Goal: Task Accomplishment & Management: Use online tool/utility

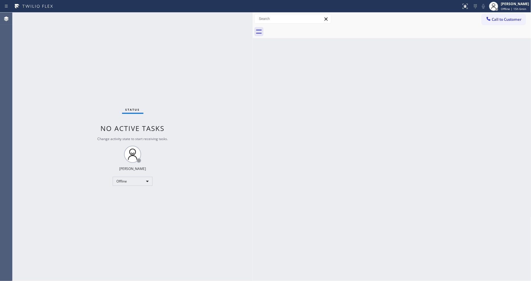
drag, startPoint x: 92, startPoint y: 29, endPoint x: 252, endPoint y: 35, distance: 160.6
click at [253, 35] on div at bounding box center [253, 147] width 0 height 268
click at [497, 5] on icon at bounding box center [493, 6] width 7 height 7
click at [495, 38] on button "Unavailable" at bounding box center [502, 37] width 57 height 7
click at [522, 19] on button "Call to Customer" at bounding box center [504, 19] width 44 height 11
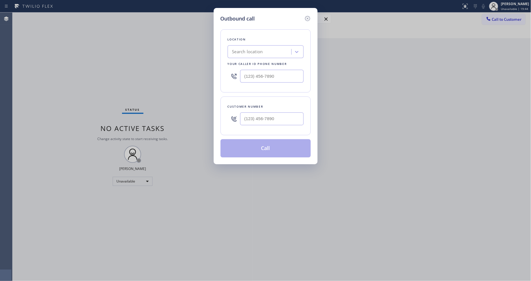
click at [248, 57] on div "Location Search location Your caller id phone number" at bounding box center [265, 60] width 90 height 63
click at [248, 54] on div "Search location" at bounding box center [260, 52] width 62 height 10
paste input "5 Star Appliance Repair"
type input "5 Star Appliance Repair"
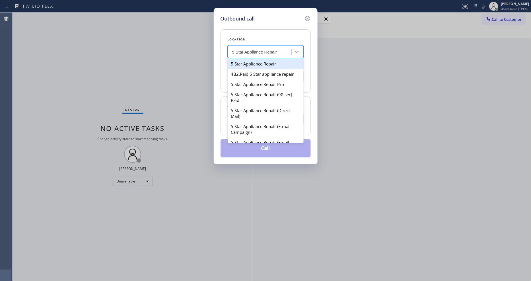
click at [249, 61] on div "5 Star Appliance Repair" at bounding box center [266, 64] width 76 height 10
type input "[PHONE_NUMBER]"
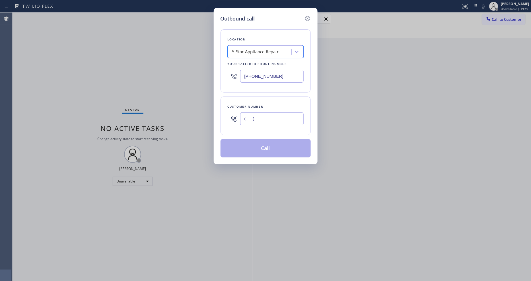
click at [251, 114] on input "(___) ___-____" at bounding box center [271, 118] width 63 height 13
paste input "714) 920-6244"
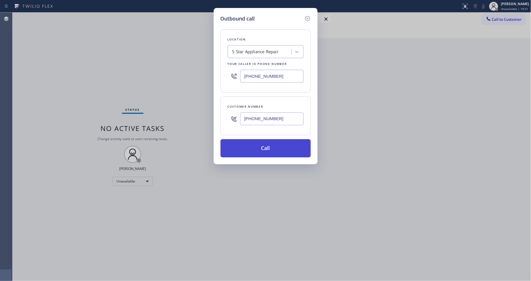
type input "[PHONE_NUMBER]"
click at [250, 144] on button "Call" at bounding box center [265, 148] width 90 height 18
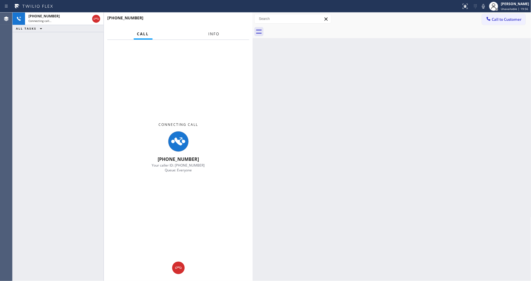
click at [214, 34] on span "Info" at bounding box center [214, 33] width 11 height 5
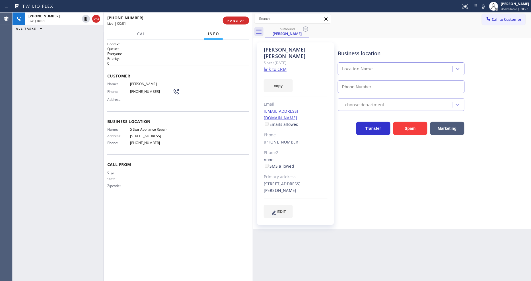
type input "[PHONE_NUMBER]"
click at [242, 20] on span "HANG UP" at bounding box center [235, 20] width 17 height 4
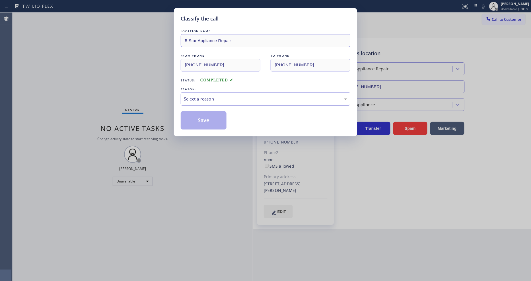
click at [217, 96] on div "Select a reason" at bounding box center [265, 99] width 163 height 7
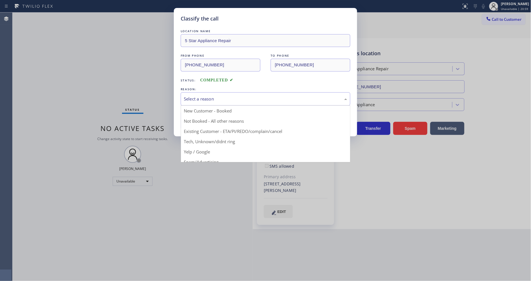
drag, startPoint x: 204, startPoint y: 127, endPoint x: 203, endPoint y: 117, distance: 10.6
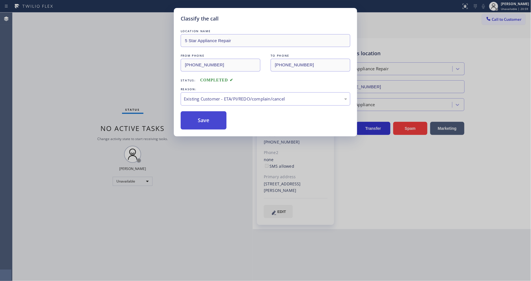
click at [203, 117] on button "Save" at bounding box center [204, 120] width 46 height 18
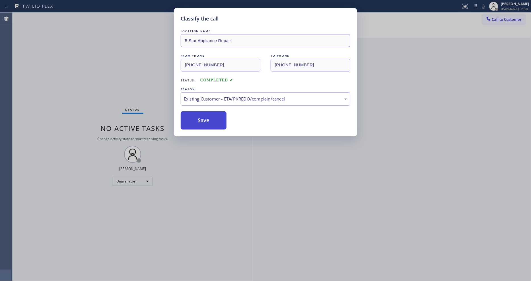
click at [203, 117] on button "Save" at bounding box center [204, 120] width 46 height 18
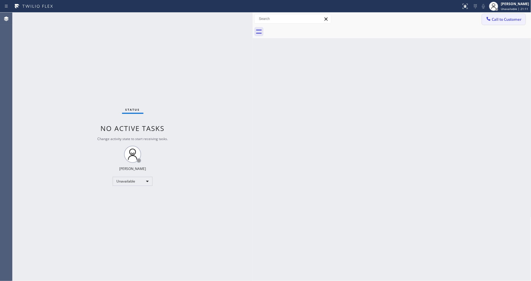
click at [511, 19] on span "Call to Customer" at bounding box center [507, 19] width 30 height 5
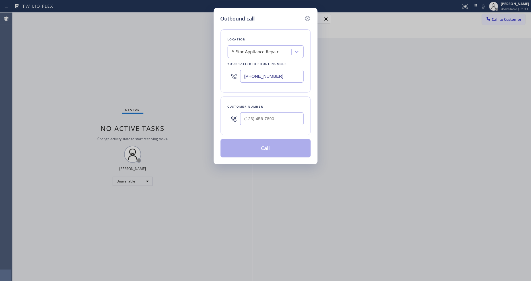
click at [258, 49] on div "5 Star Appliance Repair" at bounding box center [255, 52] width 47 height 7
paste input "Corona Del Mar Viking Repair"
type input "Corona Del Mar Viking Repair"
click at [257, 62] on div "Corona Del Mar Viking Repair" at bounding box center [266, 64] width 76 height 10
type input "[PHONE_NUMBER]"
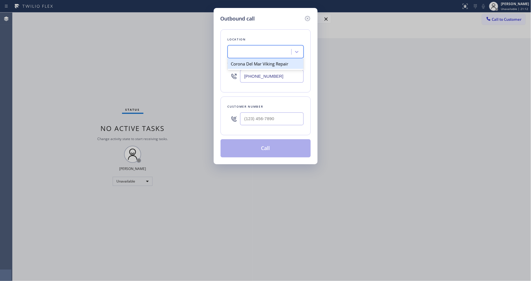
scroll to position [0, 1]
click at [260, 119] on input "(___) ___-____" at bounding box center [271, 118] width 63 height 13
paste input "619) 706-8860"
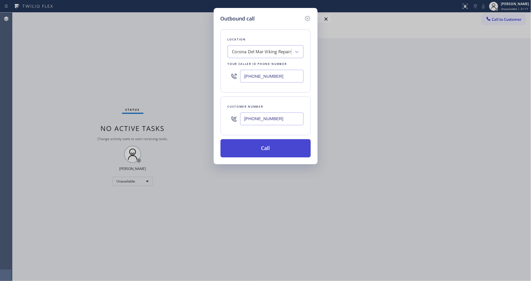
type input "[PHONE_NUMBER]"
drag, startPoint x: 251, startPoint y: 149, endPoint x: 280, endPoint y: 12, distance: 140.8
click at [250, 149] on button "Call" at bounding box center [265, 148] width 90 height 18
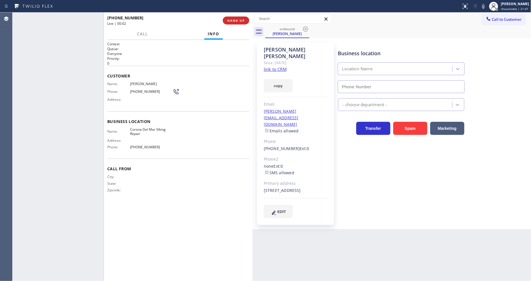
type input "[PHONE_NUMBER]"
drag, startPoint x: 87, startPoint y: 18, endPoint x: 219, endPoint y: 8, distance: 132.7
click at [87, 18] on icon at bounding box center [85, 19] width 3 height 4
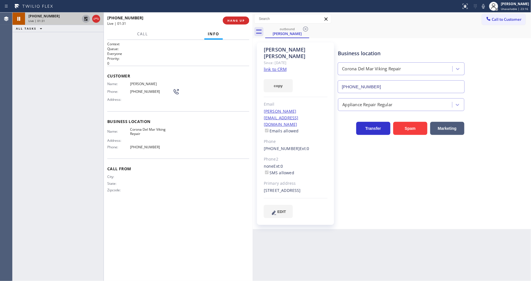
click at [87, 18] on icon at bounding box center [85, 18] width 7 height 7
click at [377, 178] on div "Business location Corona Del Mar Viking Repair [PHONE_NUMBER] Appliance Repair …" at bounding box center [433, 130] width 193 height 172
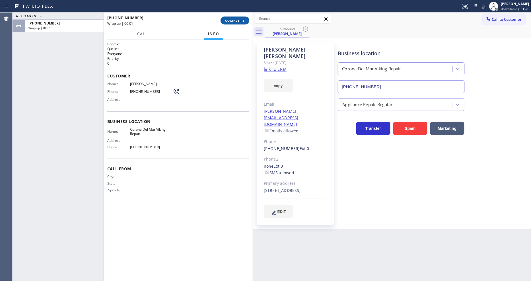
click at [236, 23] on button "COMPLETE" at bounding box center [234, 20] width 29 height 8
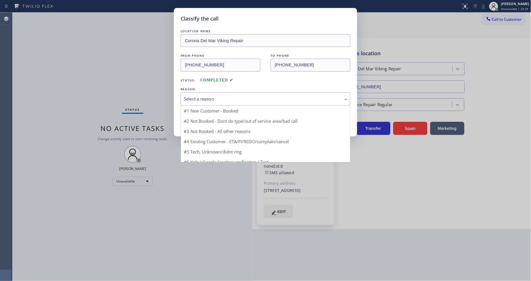
click at [216, 92] on div "Select a reason" at bounding box center [266, 98] width 170 height 13
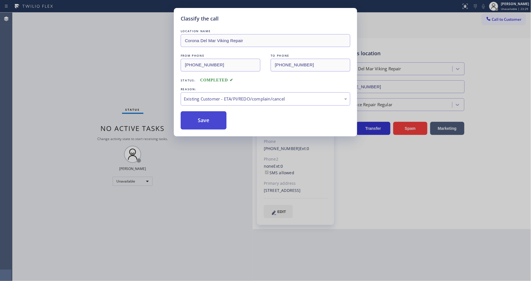
drag, startPoint x: 209, startPoint y: 127, endPoint x: 208, endPoint y: 112, distance: 14.2
click at [208, 112] on button "Save" at bounding box center [204, 120] width 46 height 18
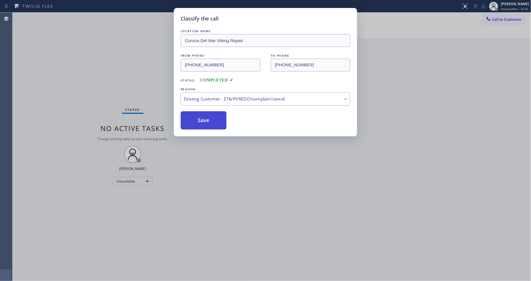
click at [208, 112] on button "Save" at bounding box center [204, 120] width 46 height 18
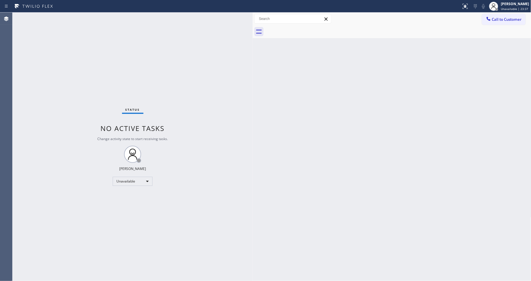
click at [146, 70] on div "Status No active tasks Change activity state to start receiving tasks. [PERSON_…" at bounding box center [133, 147] width 240 height 268
click at [503, 22] on button "Call to Customer" at bounding box center [504, 19] width 44 height 11
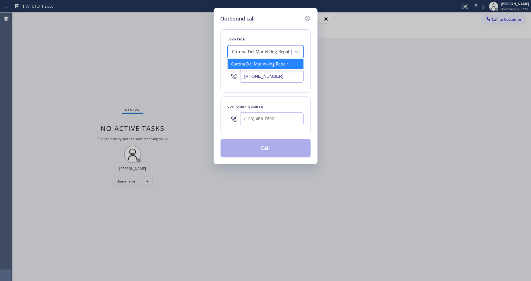
click at [241, 49] on div "Corona Del Mar Viking Repair" at bounding box center [261, 52] width 59 height 7
paste input "Hayward Viking Stove Repair"
type input "Hayward Viking Stove Repair"
click at [246, 65] on div "Hayward Viking Stove Repair" at bounding box center [266, 64] width 76 height 10
type input "[PHONE_NUMBER]"
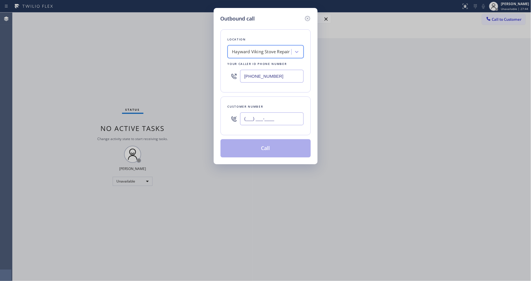
click at [250, 119] on input "(___) ___-____" at bounding box center [271, 118] width 63 height 13
paste input "925) 525-9051"
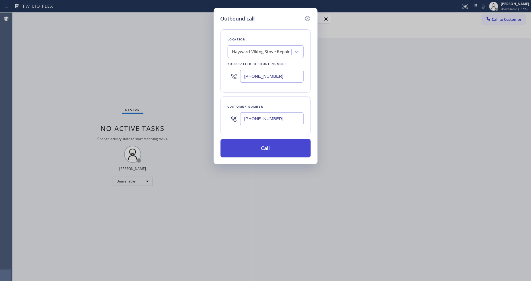
type input "[PHONE_NUMBER]"
click at [241, 146] on button "Call" at bounding box center [265, 148] width 90 height 18
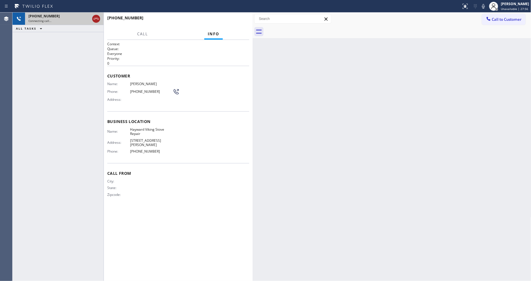
click at [95, 21] on icon at bounding box center [96, 18] width 7 height 7
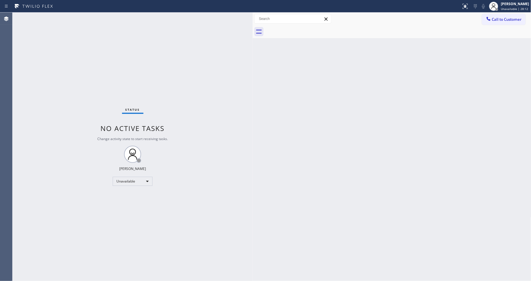
click at [510, 25] on div "Call to Customer Outbound call Location Hayward Viking Stove Repair Your caller…" at bounding box center [392, 19] width 279 height 13
click at [505, 21] on button "Call to Customer" at bounding box center [504, 19] width 44 height 11
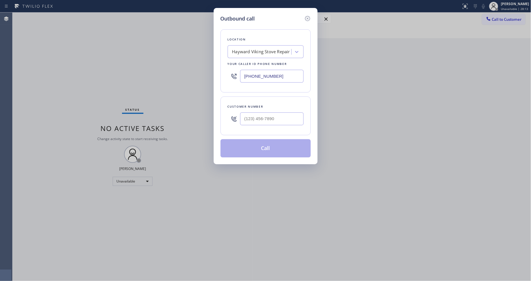
click at [239, 50] on div "Hayward Viking Stove Repair" at bounding box center [261, 52] width 58 height 7
paste input "AR B2B SMS"
type input "AR B2B SMS"
click at [240, 64] on div "4C.SMS Campaign AR B2B SMS" at bounding box center [266, 64] width 76 height 10
type input "[PHONE_NUMBER]"
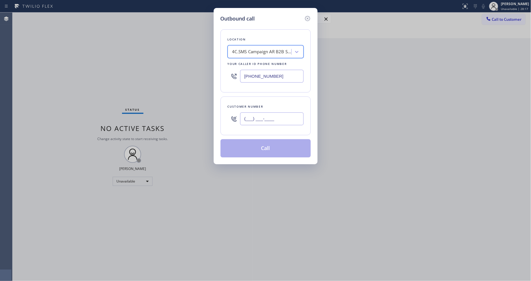
click at [249, 112] on input "(___) ___-____" at bounding box center [271, 118] width 63 height 13
paste input "310) 874-2277"
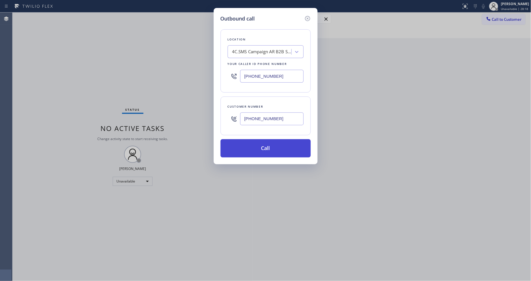
type input "[PHONE_NUMBER]"
click at [248, 151] on button "Call" at bounding box center [265, 148] width 90 height 18
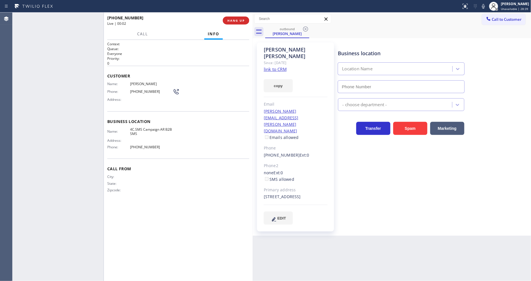
type input "[PHONE_NUMBER]"
click at [230, 22] on span "HANG UP" at bounding box center [235, 20] width 17 height 4
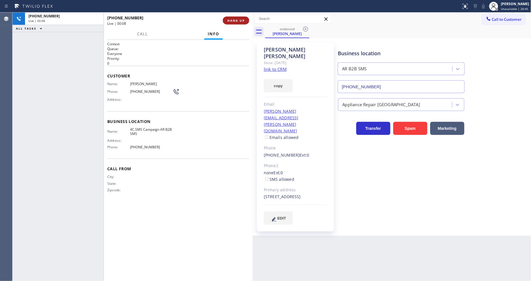
click at [230, 22] on span "HANG UP" at bounding box center [235, 20] width 17 height 4
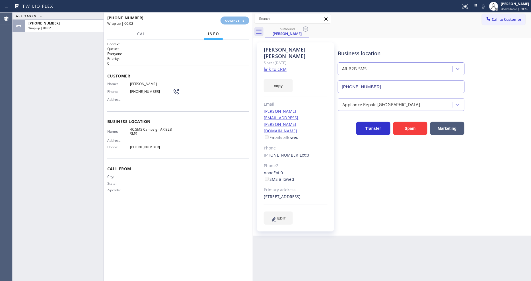
click at [204, 100] on div "Name: [PERSON_NAME] Phone: [PHONE_NUMBER] Address:" at bounding box center [178, 93] width 142 height 22
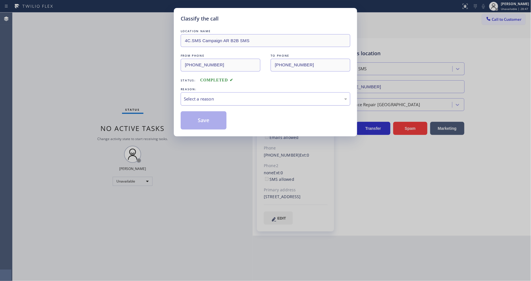
click at [204, 98] on div "Select a reason" at bounding box center [265, 99] width 163 height 7
click at [199, 121] on button "Save" at bounding box center [204, 120] width 46 height 18
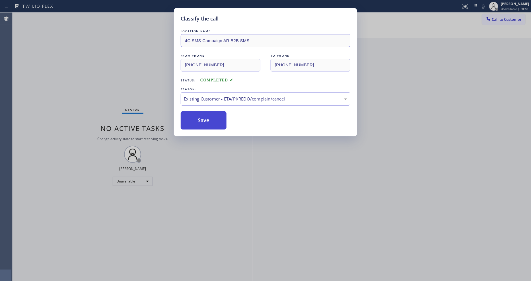
click at [199, 121] on button "Save" at bounding box center [204, 120] width 46 height 18
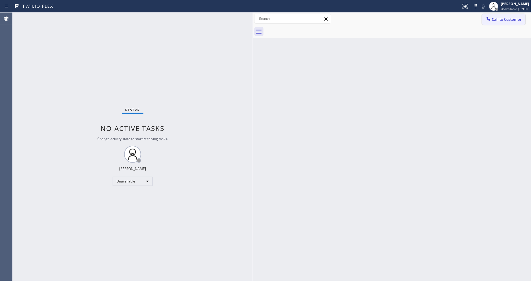
click at [500, 23] on button "Call to Customer" at bounding box center [504, 19] width 44 height 11
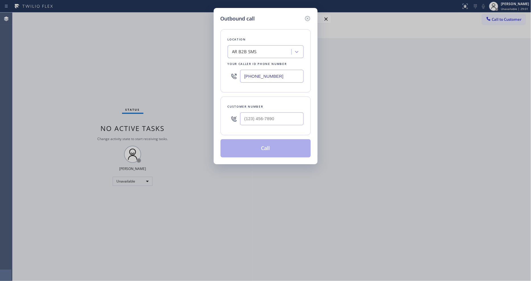
click at [252, 53] on div "AR B2B SMS" at bounding box center [260, 52] width 62 height 10
paste input "5 Star Appliance Repair"
type input "5 Star Appliance Repair"
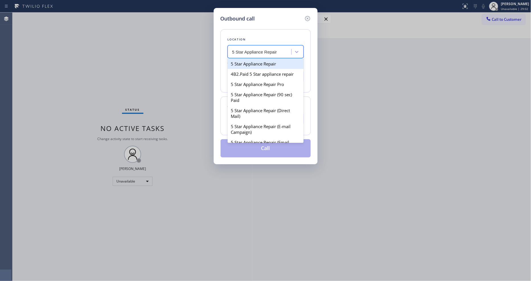
click at [252, 63] on div "5 Star Appliance Repair" at bounding box center [266, 64] width 76 height 10
type input "[PHONE_NUMBER]"
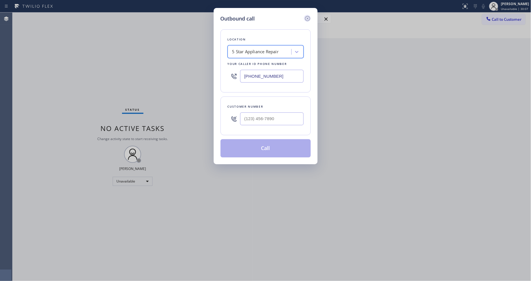
click at [306, 18] on icon at bounding box center [307, 18] width 5 height 5
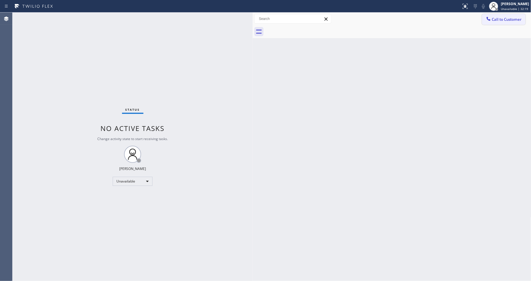
click at [499, 22] on button "Call to Customer" at bounding box center [504, 19] width 44 height 11
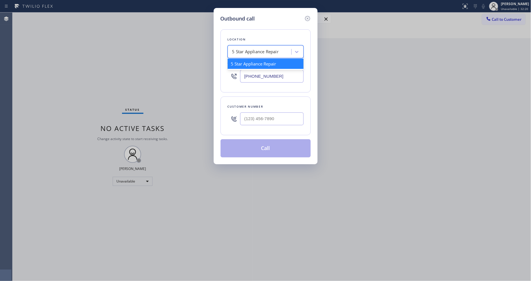
click at [253, 49] on div "5 Star Appliance Repair" at bounding box center [255, 52] width 47 height 7
paste input "Elite Sub-Zero Appliance Repair ([GEOGRAPHIC_DATA], Google Ads)"
type input "Elite Sub-Zero Appliance Repair ([GEOGRAPHIC_DATA], Google Ads)"
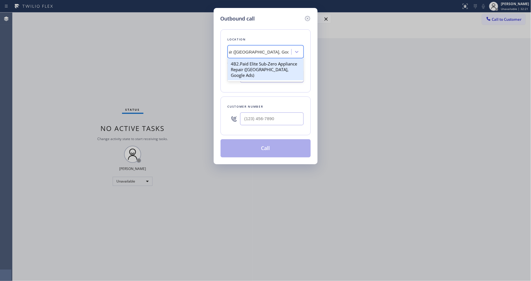
click at [254, 62] on div "4B2.Paid Elite Sub-Zero Appliance Repair ([GEOGRAPHIC_DATA], Google Ads)" at bounding box center [266, 70] width 76 height 22
type input "[PHONE_NUMBER]"
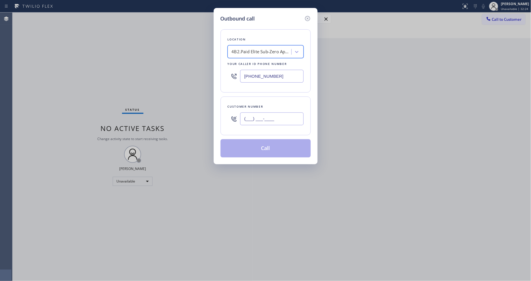
click at [249, 116] on input "(___) ___-____" at bounding box center [271, 118] width 63 height 13
paste input "415) 412-2670"
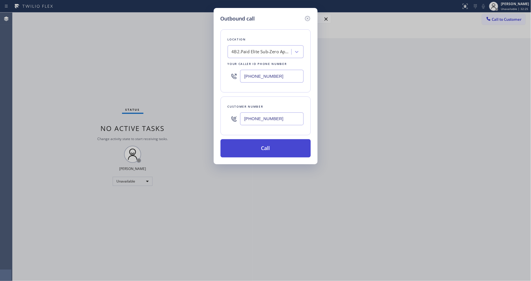
type input "[PHONE_NUMBER]"
click at [245, 147] on button "Call" at bounding box center [265, 148] width 90 height 18
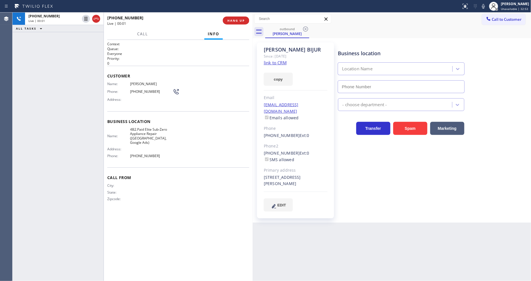
type input "[PHONE_NUMBER]"
click at [272, 63] on link "link to CRM" at bounding box center [275, 63] width 23 height 6
click at [231, 23] on button "HANG UP" at bounding box center [236, 20] width 26 height 8
click at [232, 23] on button "HANG UP" at bounding box center [236, 20] width 26 height 8
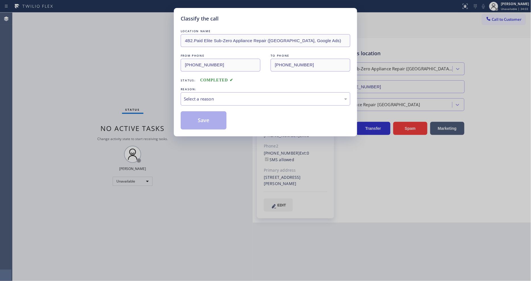
click at [212, 96] on div "Select a reason" at bounding box center [265, 99] width 163 height 7
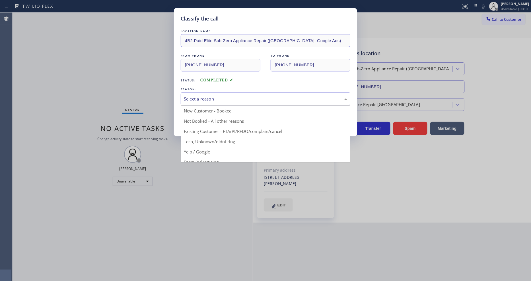
drag, startPoint x: 209, startPoint y: 133, endPoint x: 212, endPoint y: 115, distance: 18.1
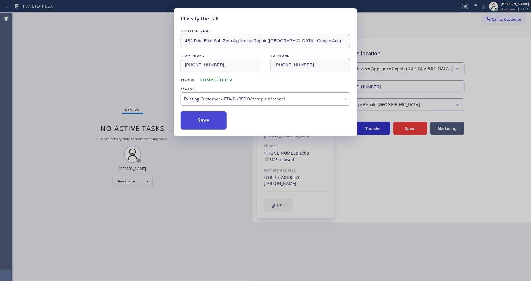
click at [212, 115] on button "Save" at bounding box center [204, 120] width 46 height 18
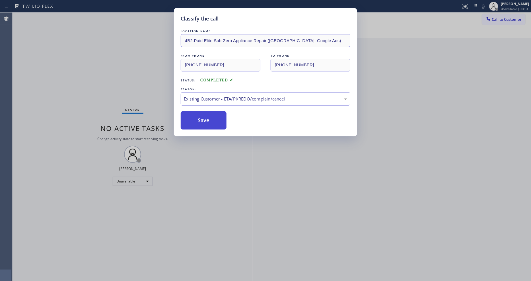
click at [212, 115] on button "Save" at bounding box center [204, 120] width 46 height 18
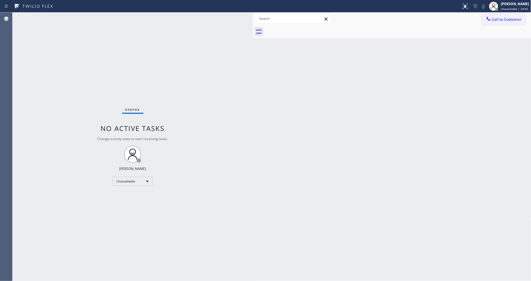
click at [507, 18] on span "Call to Customer" at bounding box center [507, 19] width 30 height 5
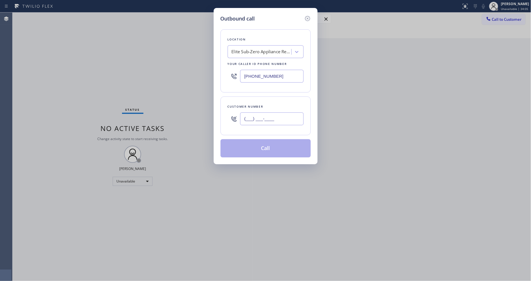
click at [255, 117] on input "(___) ___-____" at bounding box center [271, 118] width 63 height 13
paste input "415) 816-4874"
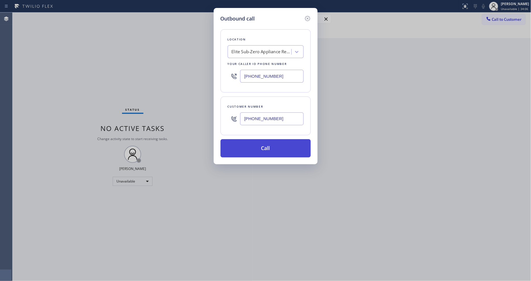
type input "[PHONE_NUMBER]"
click at [256, 145] on button "Call" at bounding box center [265, 148] width 90 height 18
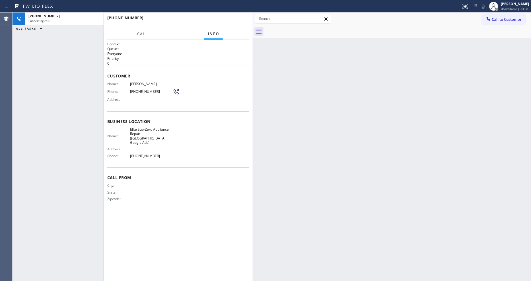
click at [176, 280] on div "Context Queue: Everyone Priority: 0 Customer Name: [PERSON_NAME] Phone: [PHONE_…" at bounding box center [178, 160] width 149 height 241
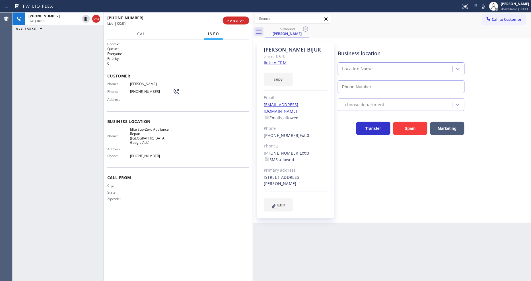
type input "[PHONE_NUMBER]"
click at [403, 204] on div "Business location Elite Sub-Zero Appliance Repair ([GEOGRAPHIC_DATA], Google Ad…" at bounding box center [433, 132] width 193 height 177
click at [242, 23] on button "HANG UP" at bounding box center [236, 20] width 26 height 8
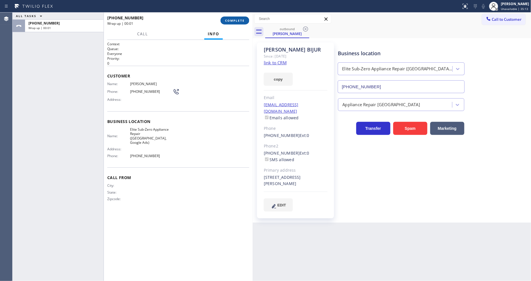
click at [242, 23] on button "COMPLETE" at bounding box center [234, 20] width 29 height 8
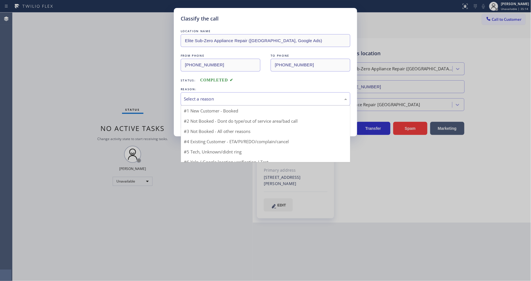
click at [205, 100] on div "Select a reason" at bounding box center [265, 99] width 163 height 7
drag, startPoint x: 205, startPoint y: 127, endPoint x: 205, endPoint y: 115, distance: 12.0
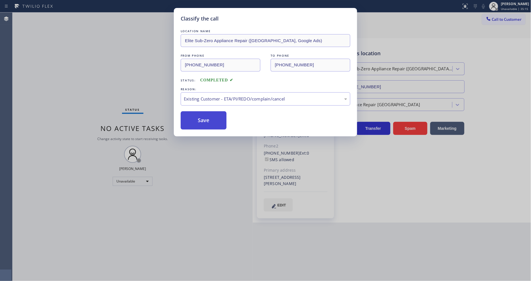
click at [205, 114] on button "Save" at bounding box center [204, 120] width 46 height 18
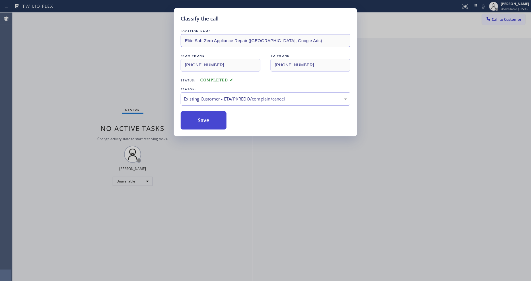
click at [205, 114] on button "Save" at bounding box center [204, 120] width 46 height 18
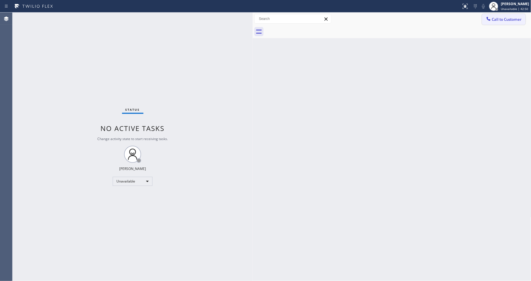
click at [500, 18] on span "Call to Customer" at bounding box center [507, 19] width 30 height 5
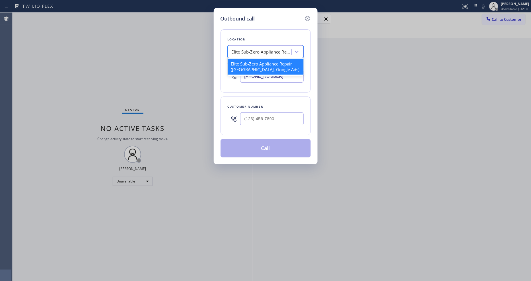
click at [269, 49] on div "Elite Sub-Zero Appliance Repair ([GEOGRAPHIC_DATA], Google Ads)" at bounding box center [262, 52] width 60 height 7
paste input "5 Star Appliance Repair"
type input "5 Star Appliance Repair"
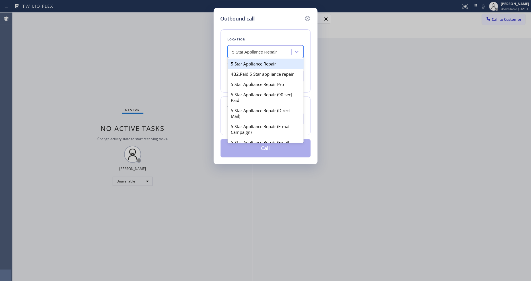
drag, startPoint x: 260, startPoint y: 63, endPoint x: 212, endPoint y: 266, distance: 209.0
click at [260, 63] on div "5 Star Appliance Repair" at bounding box center [266, 64] width 76 height 10
type input "[PHONE_NUMBER]"
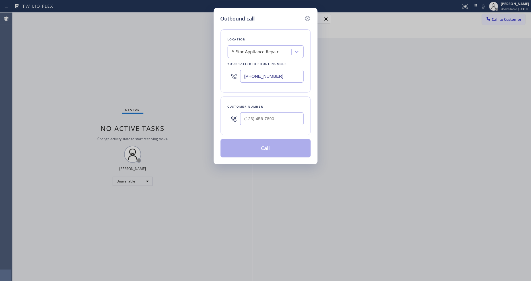
click at [271, 24] on div "Location 5 Star Appliance Repair Your caller id phone number [PHONE_NUMBER] Cus…" at bounding box center [265, 89] width 90 height 135
click at [250, 115] on input "(___) ___-____" at bounding box center [271, 118] width 63 height 13
paste input "5"
click at [255, 117] on input "(5__) ___-____" at bounding box center [271, 118] width 63 height 13
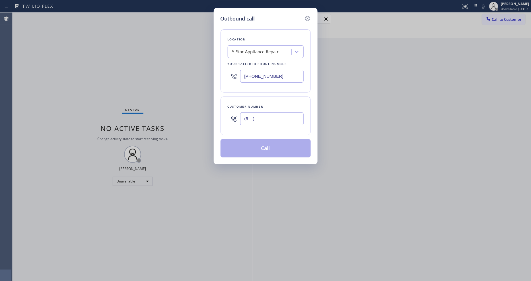
click at [255, 117] on input "(5__) ___-____" at bounding box center [271, 118] width 63 height 13
paste input "818) 484-1954"
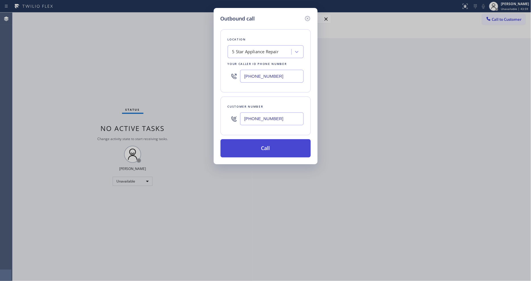
type input "[PHONE_NUMBER]"
click at [281, 149] on button "Call" at bounding box center [265, 148] width 90 height 18
click at [283, 149] on button "Call" at bounding box center [265, 148] width 90 height 18
click at [264, 147] on button "Call" at bounding box center [265, 148] width 90 height 18
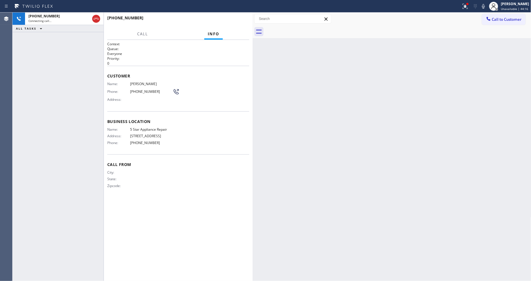
drag, startPoint x: 188, startPoint y: 184, endPoint x: 172, endPoint y: 267, distance: 84.5
click at [188, 183] on div "City: State: Zipcode:" at bounding box center [178, 180] width 142 height 20
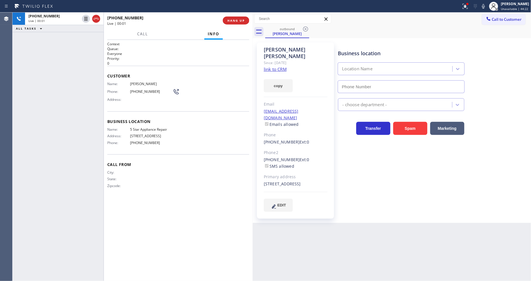
type input "[PHONE_NUMBER]"
click at [243, 20] on span "HANG UP" at bounding box center [235, 20] width 17 height 4
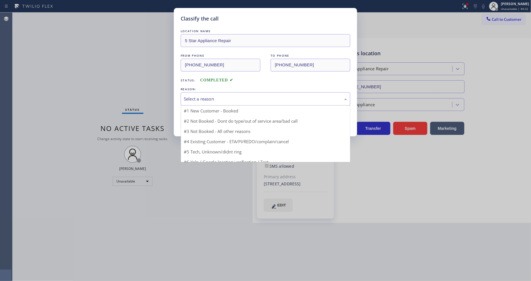
click at [209, 98] on div "Select a reason" at bounding box center [265, 99] width 163 height 7
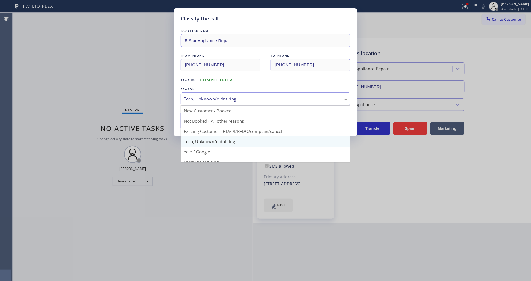
click at [211, 96] on div "Tech, Unknown/didnt ring" at bounding box center [265, 99] width 163 height 7
drag, startPoint x: 205, startPoint y: 133, endPoint x: 206, endPoint y: 127, distance: 6.0
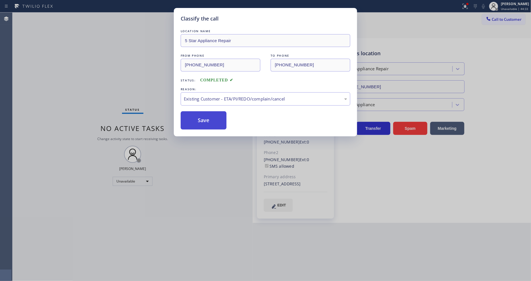
click at [207, 120] on button "Save" at bounding box center [204, 120] width 46 height 18
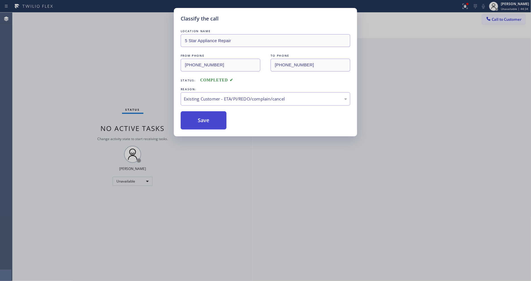
click at [207, 120] on button "Save" at bounding box center [204, 120] width 46 height 18
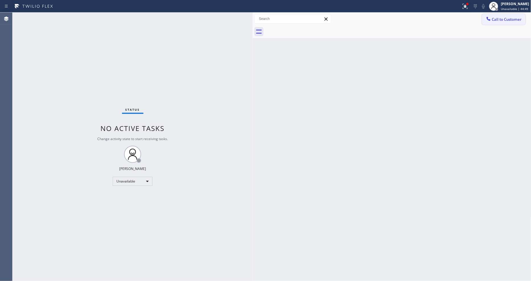
click at [497, 22] on button "Call to Customer" at bounding box center [504, 19] width 44 height 11
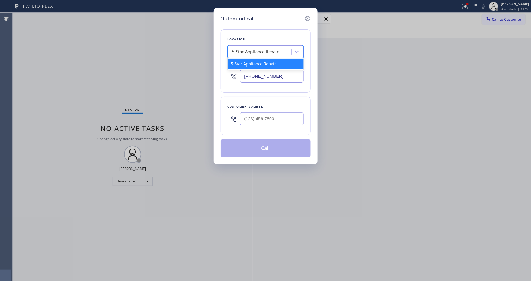
click at [263, 51] on div "5 Star Appliance Repair" at bounding box center [255, 52] width 47 height 7
paste input "Malibu Appliance Repair"
type input "Malibu Appliance Repair"
click at [257, 60] on div "Malibu Appliance Repair" at bounding box center [266, 64] width 76 height 10
type input "[PHONE_NUMBER]"
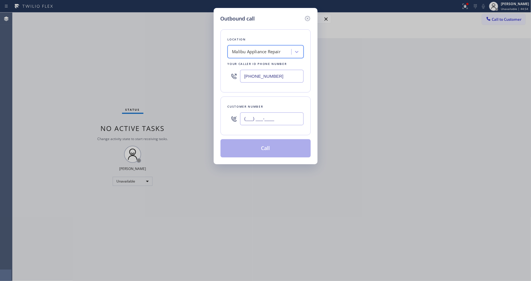
click at [254, 123] on input "(___) ___-____" at bounding box center [271, 118] width 63 height 13
paste input "949) 533-7384"
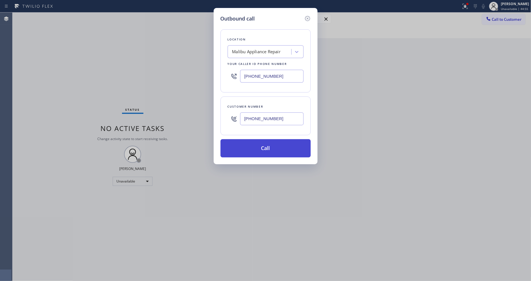
type input "[PHONE_NUMBER]"
click at [249, 147] on button "Call" at bounding box center [265, 148] width 90 height 18
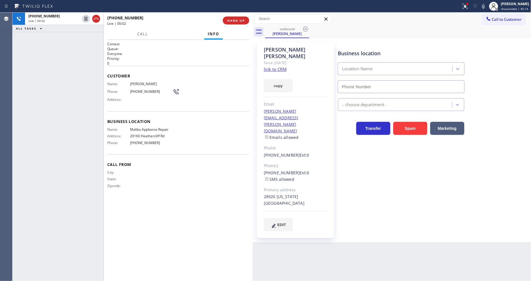
type input "[PHONE_NUMBER]"
click at [232, 21] on span "HANG UP" at bounding box center [235, 20] width 17 height 4
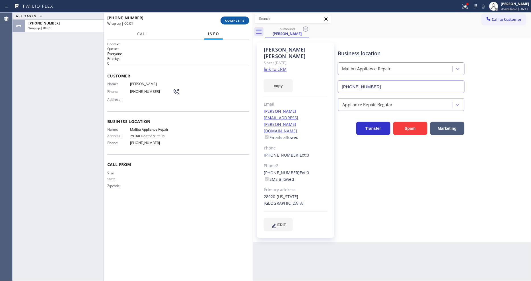
click at [235, 23] on button "COMPLETE" at bounding box center [234, 20] width 29 height 8
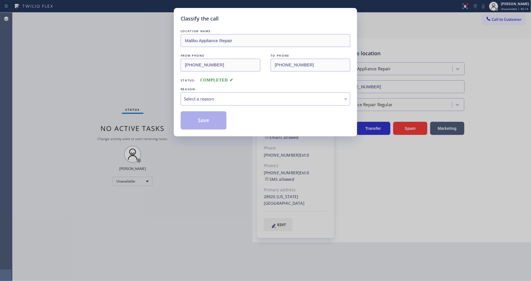
click at [217, 99] on div "Select a reason" at bounding box center [265, 99] width 163 height 7
click at [209, 120] on button "Save" at bounding box center [204, 120] width 46 height 18
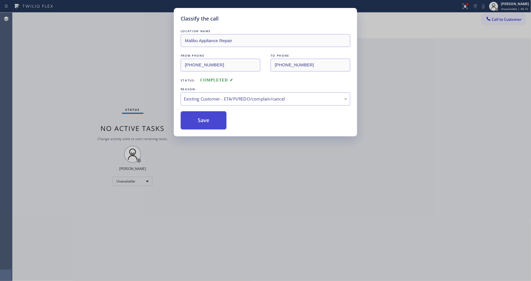
click at [209, 120] on button "Save" at bounding box center [204, 120] width 46 height 18
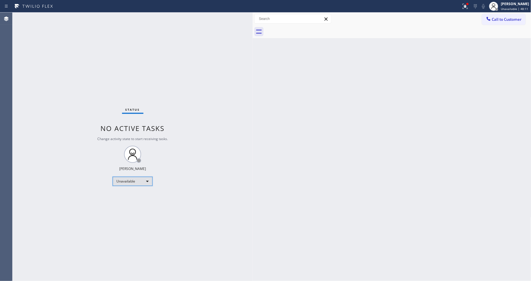
click at [130, 180] on div "Unavailable" at bounding box center [133, 181] width 40 height 9
click at [128, 197] on li "Available" at bounding box center [132, 196] width 39 height 7
click at [164, 115] on div "Status No active tasks Change activity state to start receiving tasks. [PERSON_…" at bounding box center [133, 147] width 240 height 268
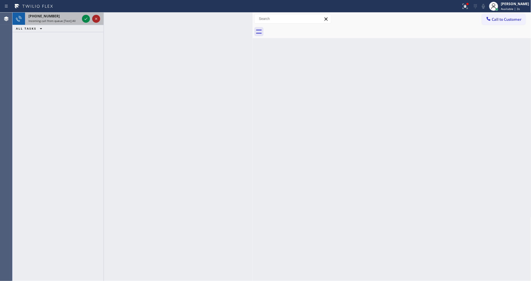
click at [94, 18] on icon at bounding box center [96, 18] width 7 height 7
click at [93, 19] on icon at bounding box center [96, 18] width 7 height 7
click at [98, 20] on icon at bounding box center [96, 18] width 7 height 7
click at [98, 18] on icon at bounding box center [96, 18] width 7 height 7
click at [97, 20] on icon at bounding box center [96, 18] width 7 height 7
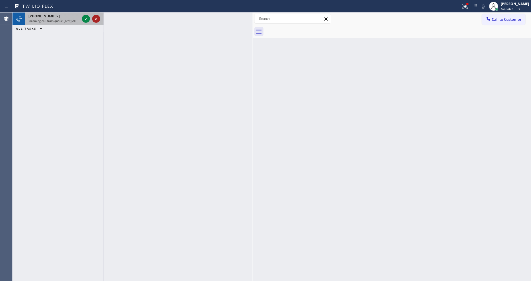
click at [95, 19] on icon at bounding box center [96, 19] width 2 height 2
click at [85, 19] on icon at bounding box center [85, 18] width 7 height 7
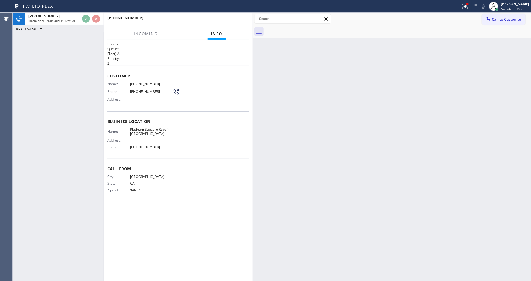
click at [241, 21] on div at bounding box center [176, 23] width 138 height 5
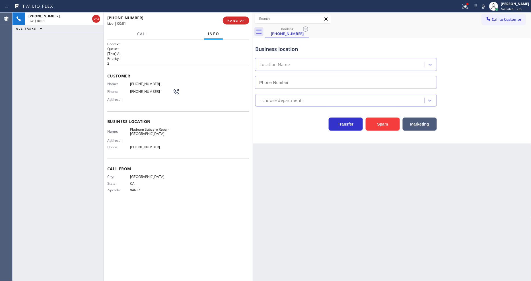
click at [241, 21] on span "HANG UP" at bounding box center [235, 20] width 17 height 4
type input "[PHONE_NUMBER]"
click at [241, 21] on span "HANG UP" at bounding box center [235, 20] width 17 height 4
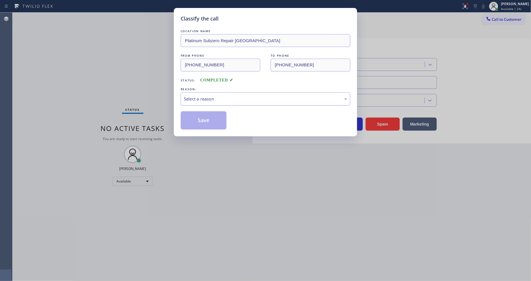
click at [214, 92] on div "Select a reason" at bounding box center [266, 98] width 170 height 13
drag, startPoint x: 209, startPoint y: 129, endPoint x: 209, endPoint y: 119, distance: 10.5
click at [209, 119] on button "Save" at bounding box center [204, 120] width 46 height 18
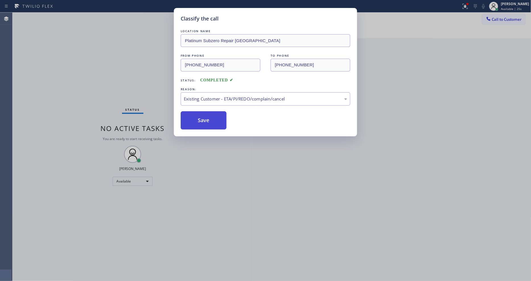
click at [209, 119] on button "Save" at bounding box center [204, 120] width 46 height 18
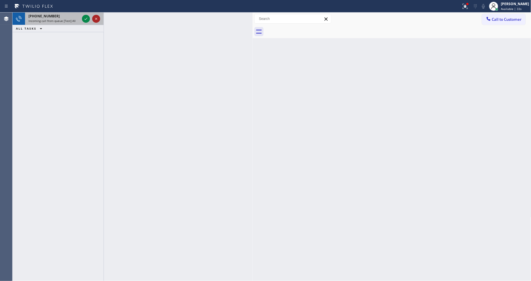
click at [97, 19] on icon at bounding box center [96, 18] width 7 height 7
click at [95, 20] on icon at bounding box center [96, 18] width 7 height 7
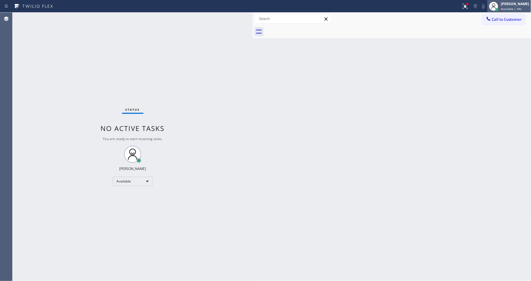
click at [510, 7] on span "Available | 44s" at bounding box center [511, 9] width 21 height 4
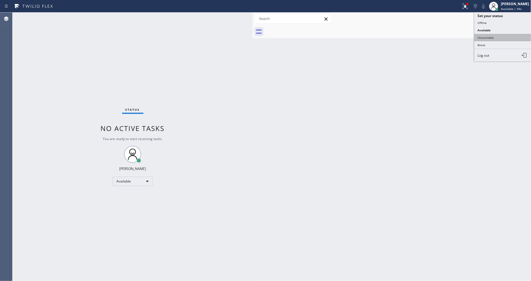
click at [487, 35] on button "Unavailable" at bounding box center [502, 37] width 57 height 7
click at [508, 18] on span "Call to Customer" at bounding box center [507, 19] width 30 height 5
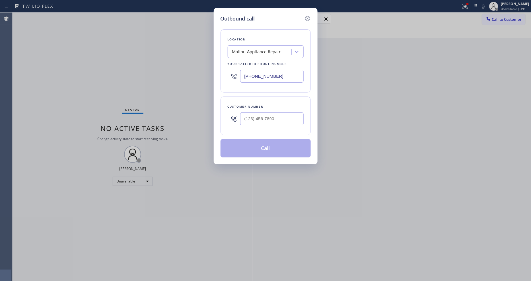
click at [241, 49] on div "Malibu Appliance Repair" at bounding box center [256, 52] width 49 height 7
paste input "5 Star Appliance Repair"
type input "5 Star Appliance Repair"
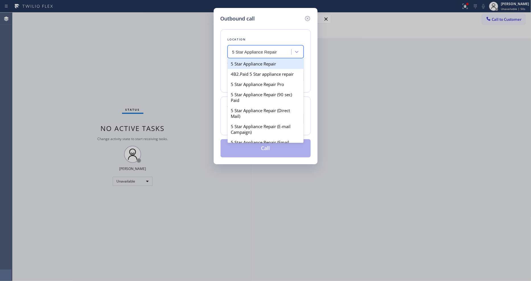
click at [242, 62] on div "5 Star Appliance Repair" at bounding box center [266, 64] width 76 height 10
type input "[PHONE_NUMBER]"
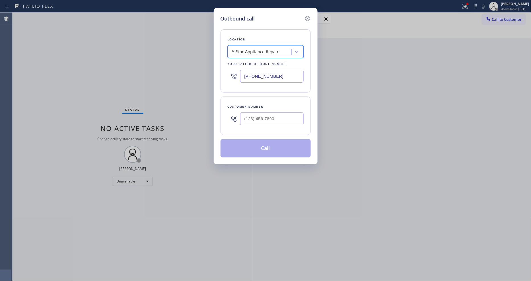
click at [258, 115] on input "text" at bounding box center [271, 118] width 63 height 13
paste input "929) 692-0065"
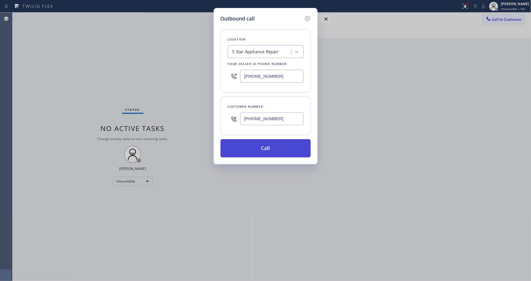
type input "[PHONE_NUMBER]"
click at [250, 148] on button "Call" at bounding box center [265, 148] width 90 height 18
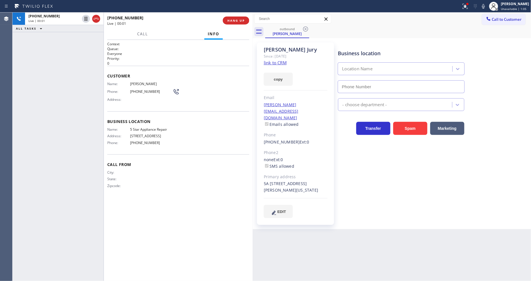
type input "[PHONE_NUMBER]"
drag, startPoint x: 373, startPoint y: 161, endPoint x: 358, endPoint y: 208, distance: 48.9
click at [373, 161] on div "Business location 5 Star Appliance Repair [PHONE_NUMBER] 5 Star Appliance Trans…" at bounding box center [433, 130] width 193 height 172
click at [233, 23] on button "HANG UP" at bounding box center [236, 20] width 26 height 8
click at [234, 22] on span "HANG UP" at bounding box center [235, 20] width 17 height 4
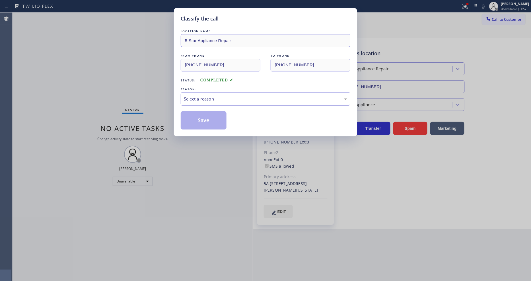
click at [212, 96] on div "Select a reason" at bounding box center [265, 99] width 163 height 7
click at [206, 120] on button "Save" at bounding box center [204, 120] width 46 height 18
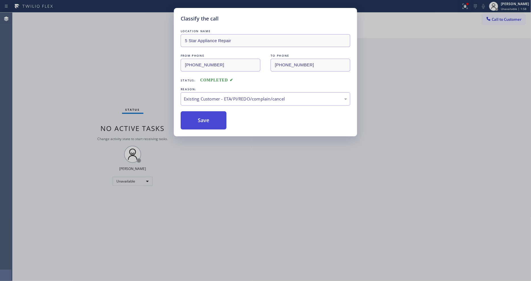
click at [206, 120] on button "Save" at bounding box center [204, 120] width 46 height 18
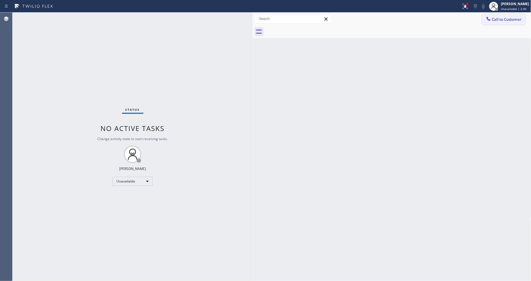
click at [487, 19] on icon at bounding box center [489, 19] width 6 height 6
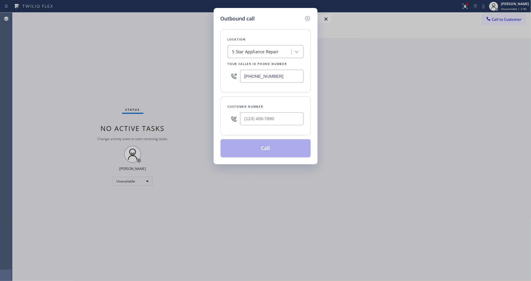
click at [265, 49] on div "5 Star Appliance Repair" at bounding box center [255, 52] width 47 height 7
paste input "Mission Viejo Electricians Team"
type input "Mission Viejo Electricians Team"
click at [256, 62] on div "Mission Viejo Electricians Team" at bounding box center [266, 64] width 76 height 10
type input "[PHONE_NUMBER]"
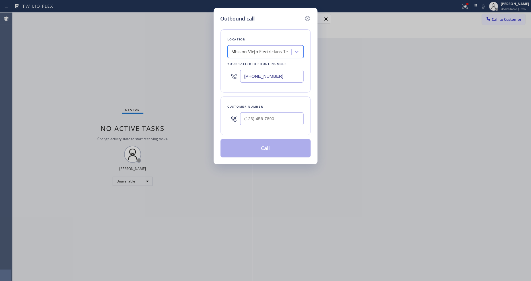
scroll to position [0, 1]
click at [269, 115] on input "(___) ___-____" at bounding box center [271, 118] width 63 height 13
paste input "818) 517-5778"
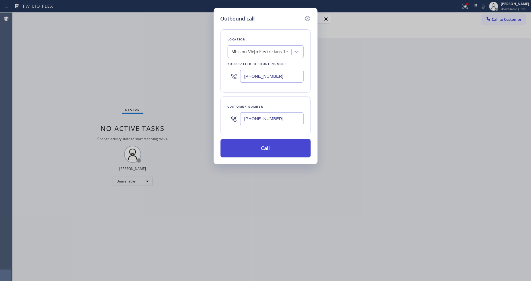
type input "[PHONE_NUMBER]"
click at [261, 147] on button "Call" at bounding box center [265, 148] width 90 height 18
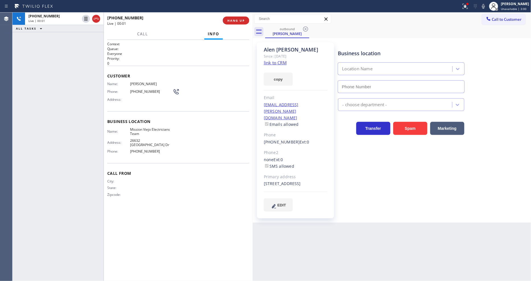
type input "[PHONE_NUMBER]"
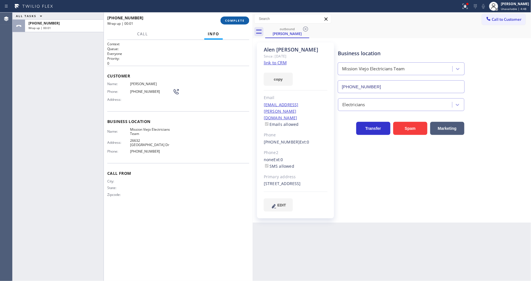
click at [231, 19] on span "COMPLETE" at bounding box center [235, 20] width 20 height 4
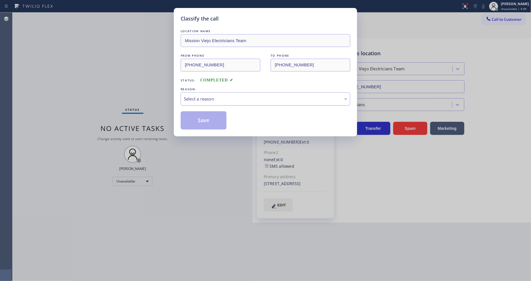
click at [195, 98] on div "Select a reason" at bounding box center [265, 99] width 163 height 7
click at [200, 118] on button "Save" at bounding box center [204, 120] width 46 height 18
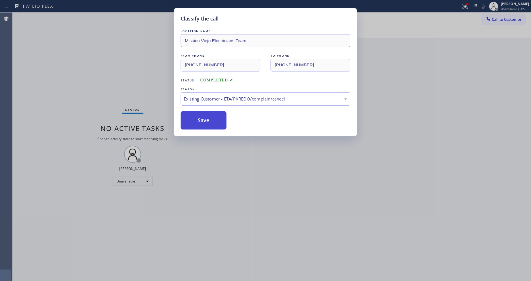
click at [200, 118] on button "Save" at bounding box center [204, 120] width 46 height 18
click at [200, 117] on button "Save" at bounding box center [204, 120] width 46 height 18
drag, startPoint x: 200, startPoint y: 117, endPoint x: 198, endPoint y: 110, distance: 8.1
click at [200, 115] on button "Save" at bounding box center [204, 120] width 46 height 18
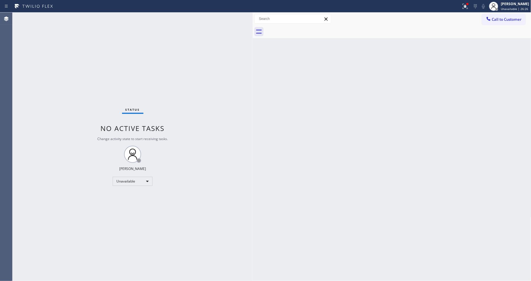
click at [378, 98] on div "Back to Dashboard Change Sender ID Customers Technicians Select a contact Outbo…" at bounding box center [392, 147] width 279 height 268
click at [245, 180] on div "Status No active tasks Change activity state to start receiving tasks. [PERSON_…" at bounding box center [133, 147] width 240 height 268
click at [344, 140] on div "Back to Dashboard Change Sender ID Customers Technicians Select a contact Outbo…" at bounding box center [392, 147] width 279 height 268
click at [156, 96] on div "Status No active tasks Change activity state to start receiving tasks. [PERSON_…" at bounding box center [133, 147] width 240 height 268
click at [254, 193] on div "Back to Dashboard Change Sender ID Customers Technicians Select a contact Outbo…" at bounding box center [392, 147] width 279 height 268
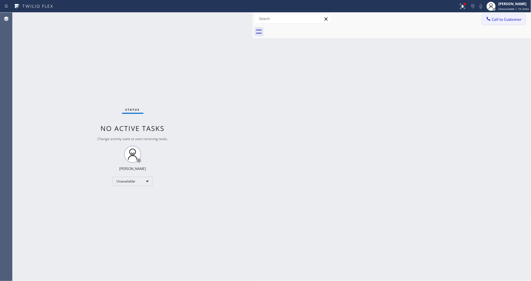
click at [496, 16] on button "Call to Customer" at bounding box center [504, 19] width 44 height 11
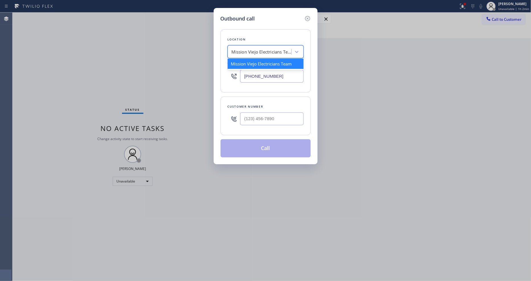
click at [247, 52] on div "Mission Viejo Electricians Team" at bounding box center [262, 52] width 60 height 7
paste input "5 Star Appliance Repair"
type input "5 Star Appliance Repair"
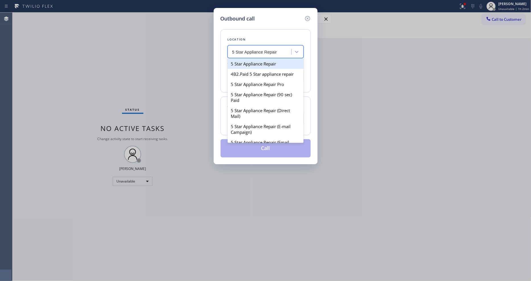
click at [247, 62] on div "5 Star Appliance Repair" at bounding box center [266, 64] width 76 height 10
type input "[PHONE_NUMBER]"
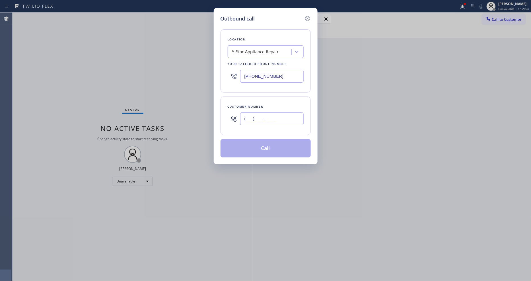
click at [265, 118] on input "(___) ___-____" at bounding box center [271, 118] width 63 height 13
paste input "661) 510-3943"
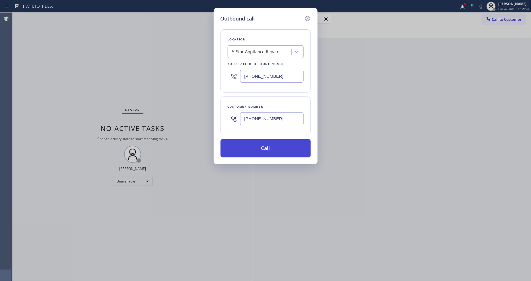
type input "[PHONE_NUMBER]"
click at [255, 150] on button "Call" at bounding box center [265, 148] width 90 height 18
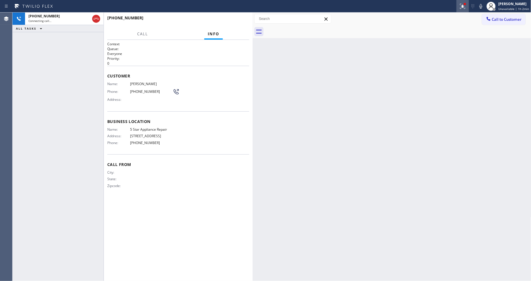
click at [468, 6] on div at bounding box center [462, 6] width 13 height 7
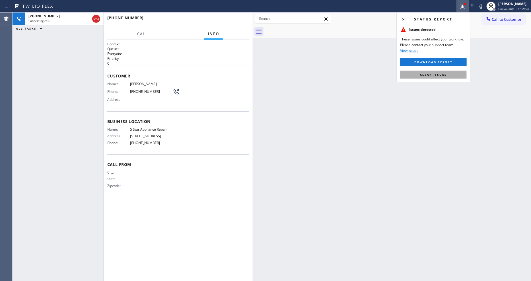
click at [456, 75] on button "Clear issues" at bounding box center [433, 75] width 67 height 8
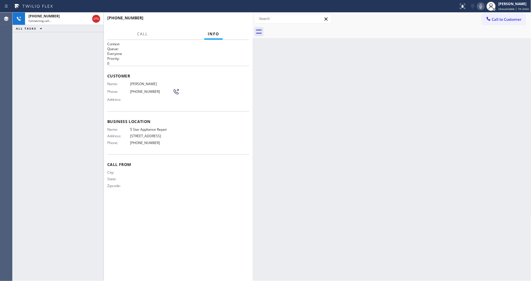
click at [482, 7] on icon at bounding box center [480, 6] width 7 height 7
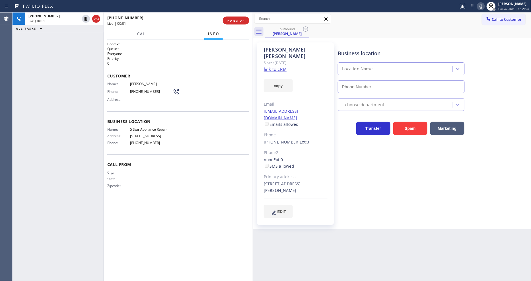
type input "[PHONE_NUMBER]"
click at [482, 7] on icon at bounding box center [480, 6] width 3 height 5
click at [482, 6] on icon at bounding box center [480, 6] width 3 height 5
drag, startPoint x: 147, startPoint y: 49, endPoint x: 178, endPoint y: 19, distance: 43.0
click at [147, 51] on p "Everyone" at bounding box center [178, 53] width 142 height 5
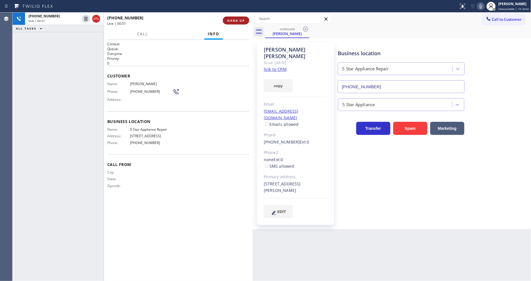
click at [244, 21] on span "HANG UP" at bounding box center [235, 20] width 17 height 4
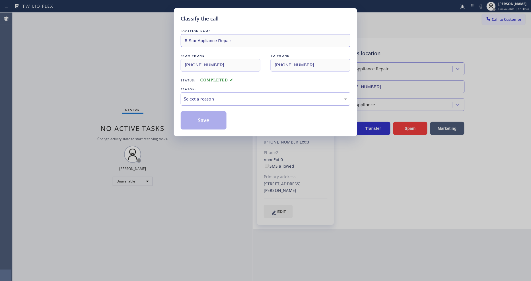
click at [210, 101] on div "Select a reason" at bounding box center [266, 98] width 170 height 13
click at [209, 118] on button "Save" at bounding box center [204, 120] width 46 height 18
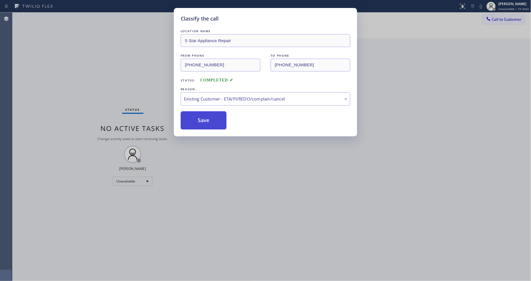
click at [209, 118] on button "Save" at bounding box center [204, 120] width 46 height 18
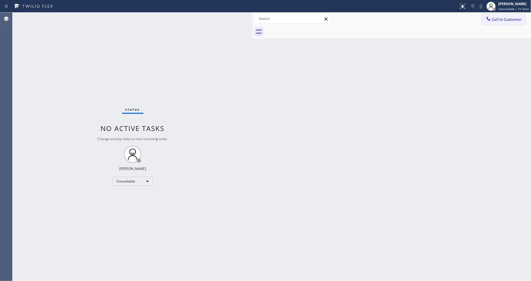
click at [502, 15] on button "Call to Customer" at bounding box center [504, 19] width 44 height 11
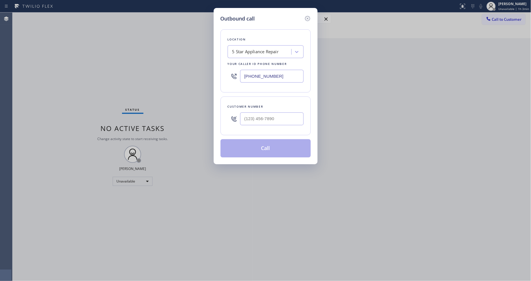
click at [237, 51] on div "5 Star Appliance Repair" at bounding box center [255, 52] width 47 height 7
paste input "Subzero Repair Professionals ([GEOGRAPHIC_DATA] , Google Ads)"
type input "Subzero Repair Professionals ([GEOGRAPHIC_DATA] , Google Ads)"
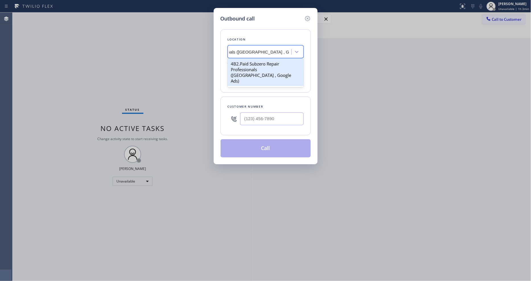
click at [241, 61] on div "4B2.Paid Subzero Repair Professionals ([GEOGRAPHIC_DATA] , Google Ads)" at bounding box center [266, 72] width 76 height 27
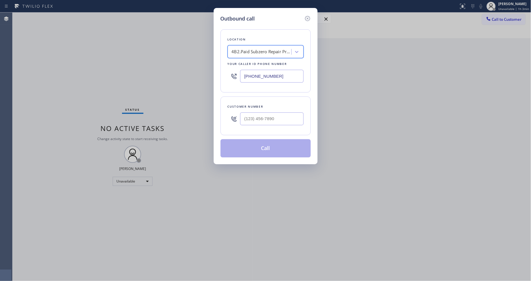
type input "[PHONE_NUMBER]"
click at [260, 114] on input "(___) ___-____" at bounding box center [271, 118] width 63 height 13
paste input "602) 300-0449"
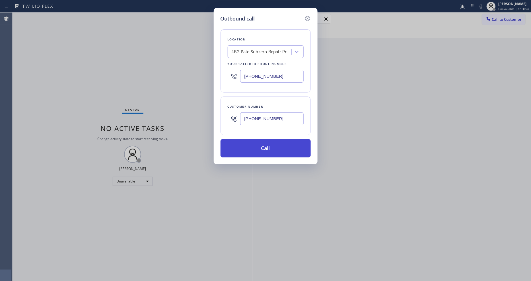
type input "[PHONE_NUMBER]"
click at [243, 147] on button "Call" at bounding box center [265, 148] width 90 height 18
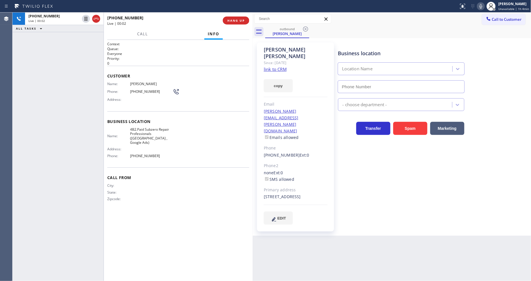
type input "[PHONE_NUMBER]"
click at [232, 22] on span "HANG UP" at bounding box center [235, 20] width 17 height 4
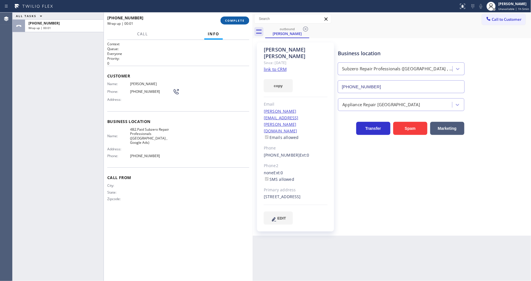
click at [232, 22] on span "COMPLETE" at bounding box center [235, 20] width 20 height 4
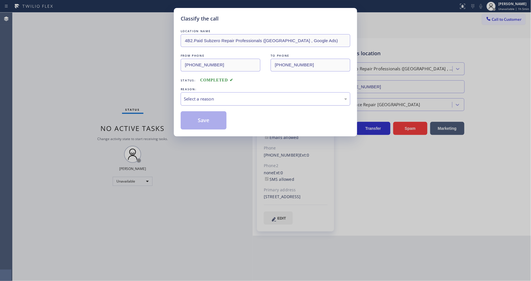
click at [205, 92] on div "Select a reason" at bounding box center [266, 98] width 170 height 13
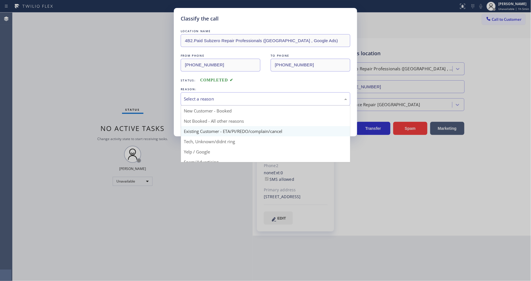
drag, startPoint x: 211, startPoint y: 132, endPoint x: 209, endPoint y: 112, distance: 20.0
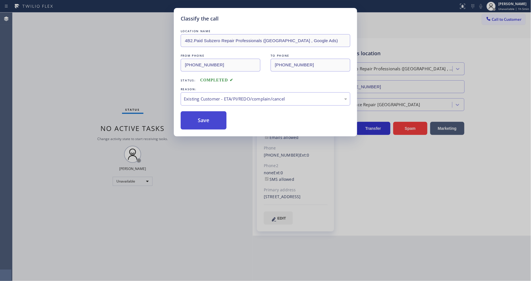
click at [209, 112] on button "Save" at bounding box center [204, 120] width 46 height 18
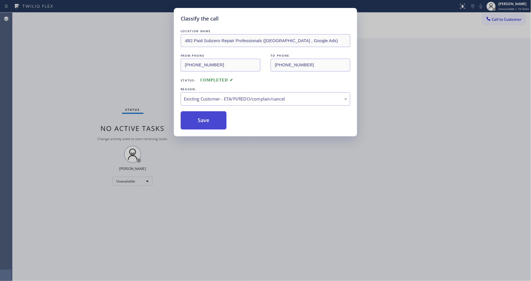
click at [209, 112] on button "Save" at bounding box center [204, 120] width 46 height 18
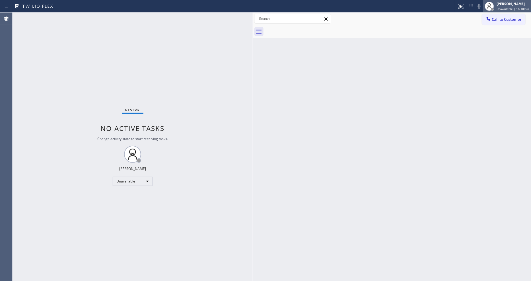
click at [524, 10] on span "Unavailable | 1h 10min" at bounding box center [513, 9] width 32 height 4
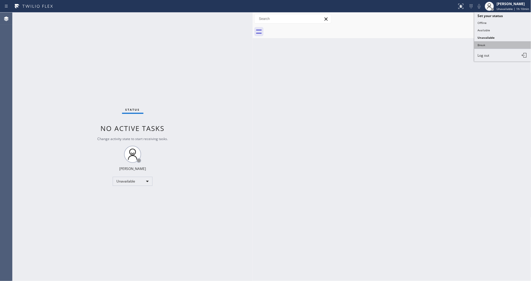
click at [508, 44] on button "Break" at bounding box center [502, 44] width 57 height 7
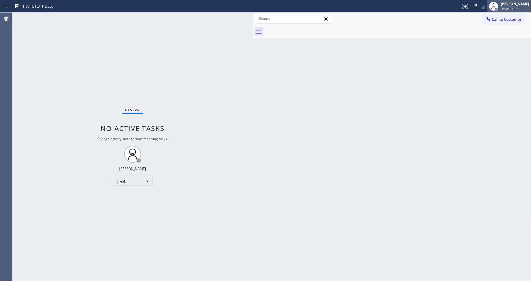
click at [522, 5] on div "[PERSON_NAME]" at bounding box center [515, 3] width 28 height 5
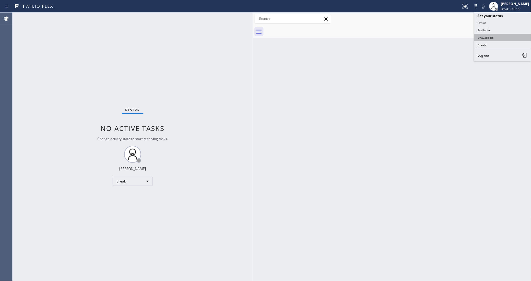
click at [499, 35] on button "Unavailable" at bounding box center [502, 37] width 57 height 7
click at [499, 26] on div at bounding box center [398, 31] width 266 height 13
drag, startPoint x: 499, startPoint y: 22, endPoint x: 413, endPoint y: 29, distance: 86.0
click at [498, 22] on button "Call to Customer" at bounding box center [504, 19] width 44 height 11
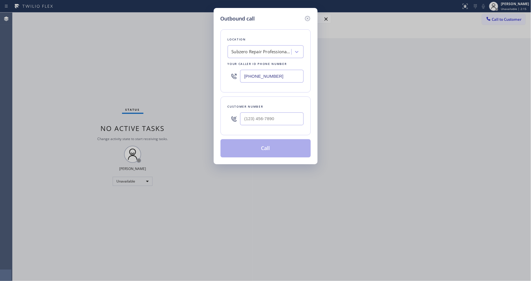
click at [255, 50] on div "Subzero Repair Professionals ([GEOGRAPHIC_DATA] , Google Ads)" at bounding box center [262, 52] width 60 height 7
paste input "Dr. Pro Electric"
type input "Dr. Pro Electric"
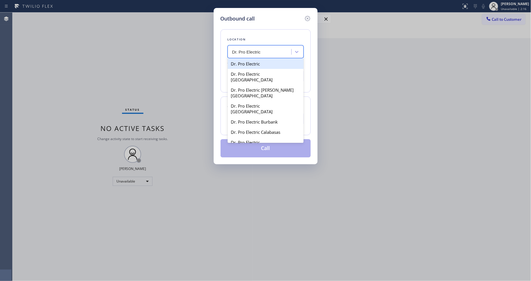
click at [251, 63] on div "Dr. Pro Electric" at bounding box center [266, 64] width 76 height 10
type input "[PHONE_NUMBER]"
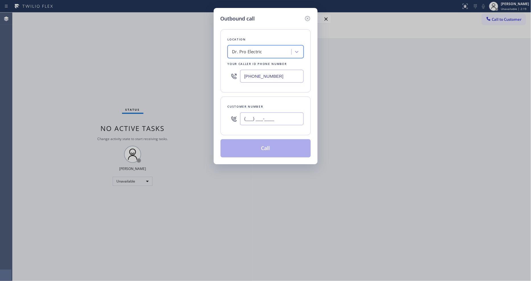
click at [264, 117] on input "(___) ___-____" at bounding box center [271, 118] width 63 height 13
paste input "646) 875-2266"
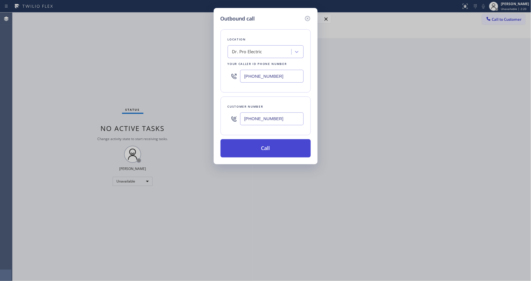
type input "[PHONE_NUMBER]"
click at [260, 146] on button "Call" at bounding box center [265, 148] width 90 height 18
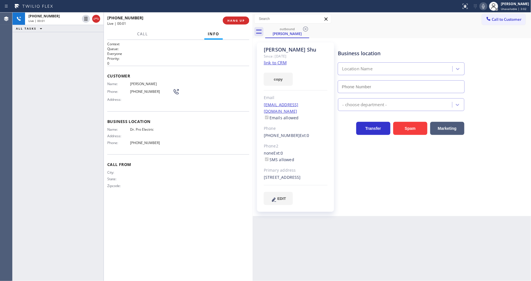
type input "[PHONE_NUMBER]"
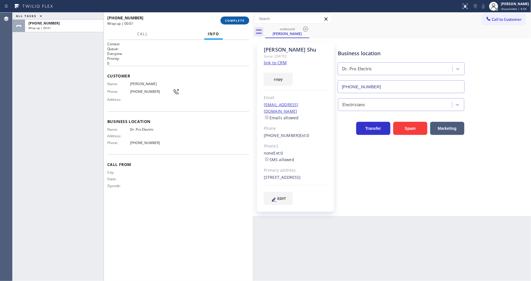
click at [234, 17] on button "COMPLETE" at bounding box center [234, 20] width 29 height 8
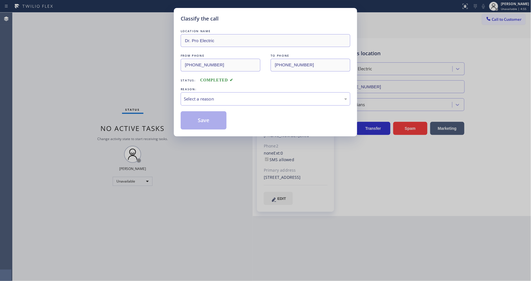
click at [220, 96] on div "Select a reason" at bounding box center [265, 99] width 163 height 7
click at [210, 117] on button "Save" at bounding box center [204, 120] width 46 height 18
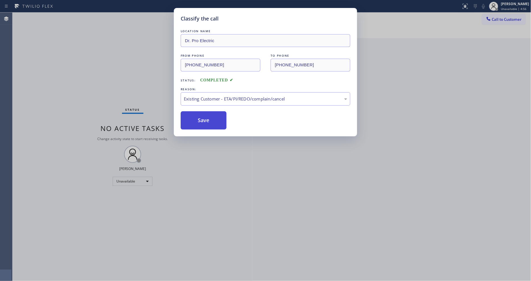
click at [210, 117] on button "Save" at bounding box center [204, 120] width 46 height 18
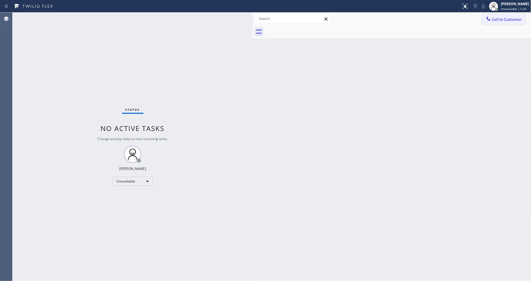
click at [494, 21] on button "Call to Customer" at bounding box center [504, 19] width 44 height 11
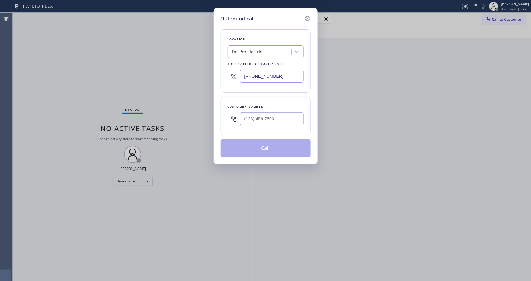
click at [268, 53] on div "Dr. Pro Electric" at bounding box center [260, 52] width 62 height 10
paste input "Electricians Service Team [GEOGRAPHIC_DATA]"
type input "Electricians Service Team [GEOGRAPHIC_DATA]"
click at [240, 61] on div "Electricians Service Team [GEOGRAPHIC_DATA]" at bounding box center [266, 67] width 76 height 16
type input "[PHONE_NUMBER]"
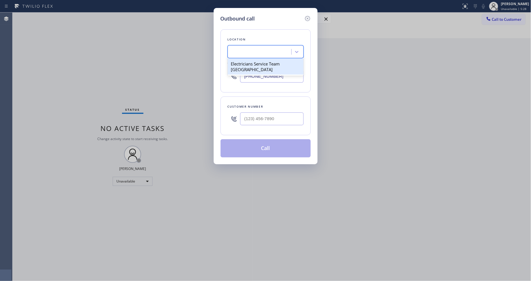
scroll to position [0, 1]
click at [256, 115] on input "(___) ___-____" at bounding box center [271, 118] width 63 height 13
paste input "310) 848-9789"
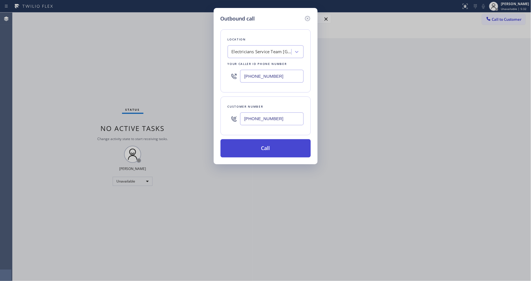
type input "[PHONE_NUMBER]"
click at [250, 147] on button "Call" at bounding box center [265, 148] width 90 height 18
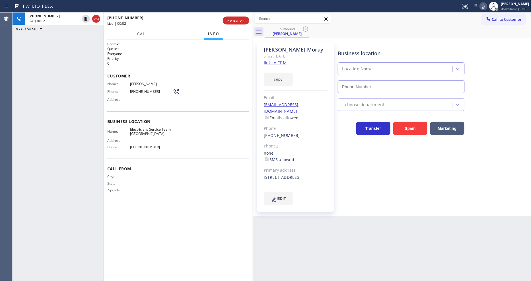
type input "[PHONE_NUMBER]"
click at [431, 203] on div "Business location Electricians Service Team [GEOGRAPHIC_DATA] [PHONE_NUMBER] El…" at bounding box center [433, 123] width 193 height 159
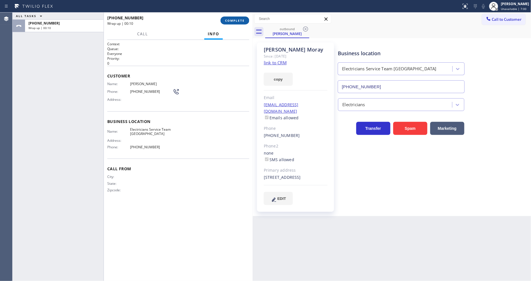
click at [229, 21] on span "COMPLETE" at bounding box center [235, 20] width 20 height 4
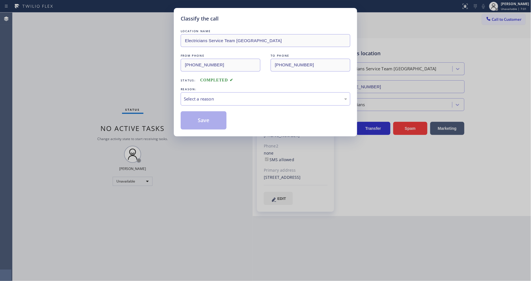
click at [190, 96] on div "Select a reason" at bounding box center [265, 99] width 163 height 7
click at [188, 119] on button "Save" at bounding box center [204, 120] width 46 height 18
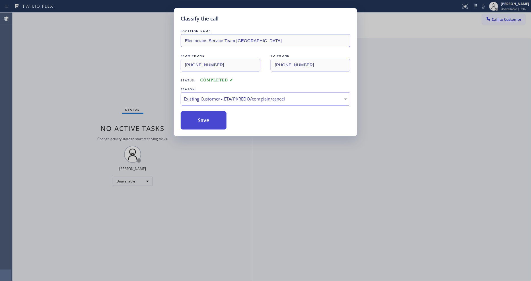
click at [188, 119] on button "Save" at bounding box center [204, 120] width 46 height 18
click at [188, 120] on button "Save" at bounding box center [204, 120] width 46 height 18
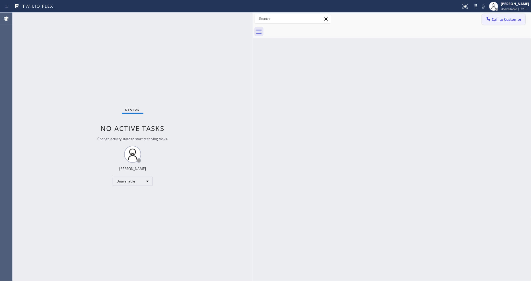
click at [511, 18] on span "Call to Customer" at bounding box center [507, 19] width 30 height 5
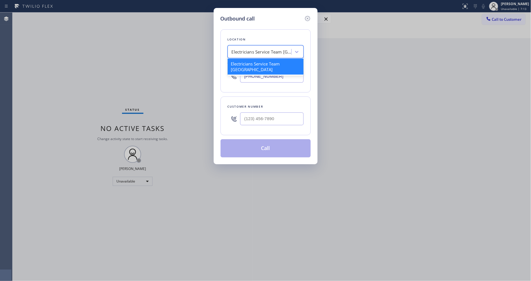
click at [258, 49] on div "Electricians Service Team [GEOGRAPHIC_DATA]" at bounding box center [262, 52] width 60 height 7
paste input "[PERSON_NAME] Heating and Cooling Service"
type input "[PERSON_NAME] Heating and Cooling Service"
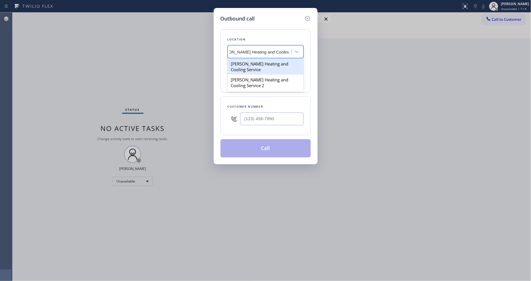
click at [252, 62] on div "[PERSON_NAME] Heating and Cooling Service" at bounding box center [266, 67] width 76 height 16
type input "[PHONE_NUMBER]"
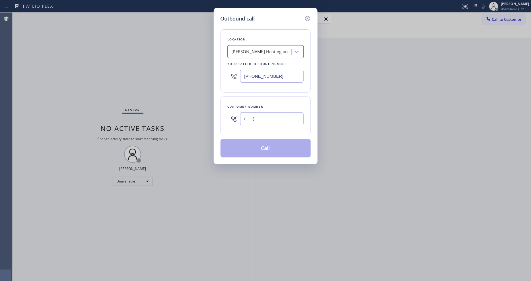
click at [256, 119] on input "(___) ___-____" at bounding box center [271, 118] width 63 height 13
paste input "404) 324-3370"
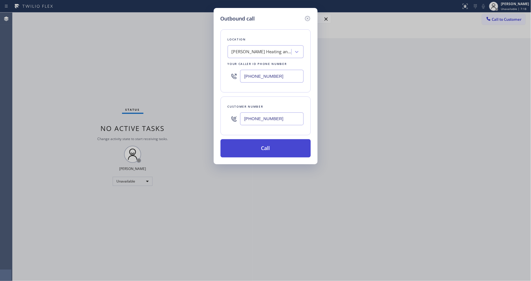
type input "[PHONE_NUMBER]"
click at [250, 144] on button "Call" at bounding box center [265, 148] width 90 height 18
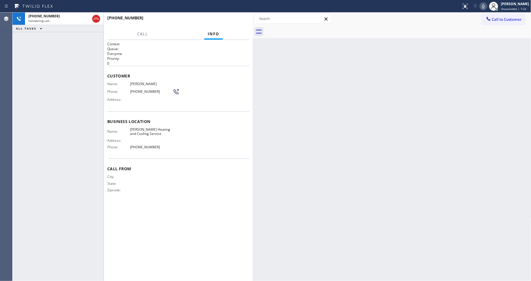
click at [154, 168] on span "Call From" at bounding box center [178, 168] width 142 height 5
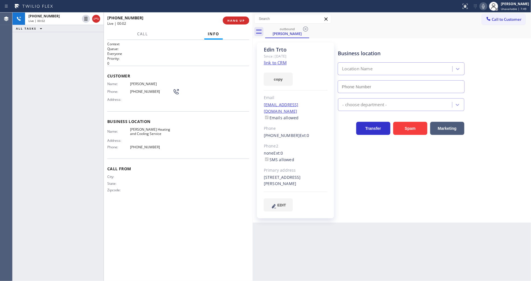
type input "[PHONE_NUMBER]"
click at [237, 22] on span "HANG UP" at bounding box center [235, 20] width 17 height 4
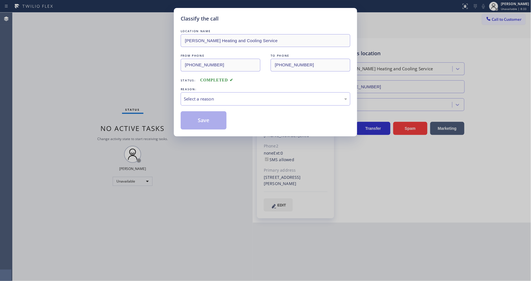
click at [220, 89] on div "REASON:" at bounding box center [266, 89] width 170 height 6
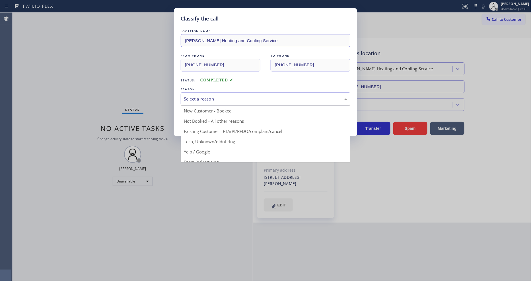
click at [219, 98] on div "Select a reason" at bounding box center [265, 99] width 163 height 7
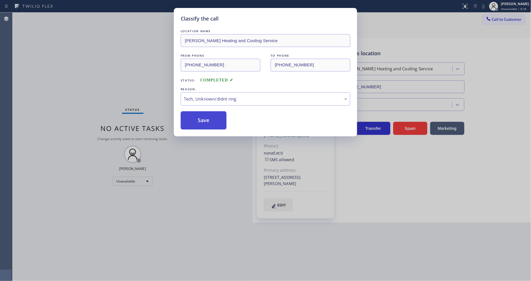
click at [208, 123] on button "Save" at bounding box center [204, 120] width 46 height 18
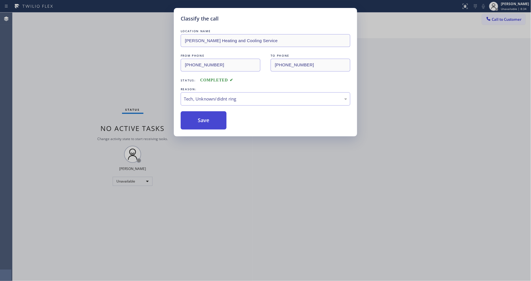
click at [208, 123] on button "Save" at bounding box center [204, 120] width 46 height 18
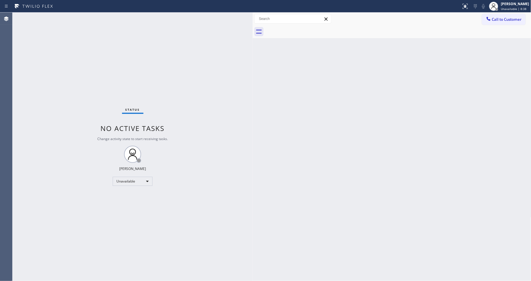
drag, startPoint x: 500, startPoint y: 21, endPoint x: 308, endPoint y: 54, distance: 194.0
click at [500, 21] on button "Call to Customer" at bounding box center [504, 19] width 44 height 11
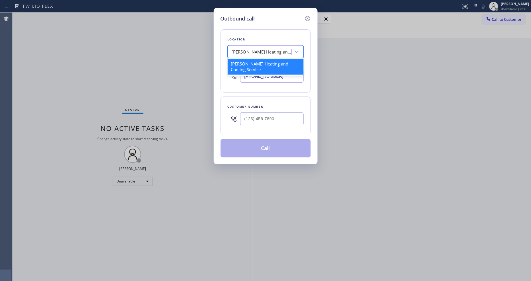
click at [256, 52] on div "[PERSON_NAME] Heating and Cooling Service" at bounding box center [262, 52] width 60 height 7
paste input "Santa [PERSON_NAME] Best Appliance Repair"
type input "Santa [PERSON_NAME] Best Appliance Repair"
click at [253, 61] on div "4B2.Paid [GEOGRAPHIC_DATA][PERSON_NAME] Best Appliance Repair" at bounding box center [266, 70] width 76 height 22
type input "[PHONE_NUMBER]"
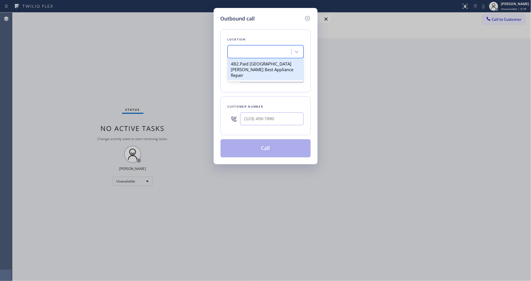
scroll to position [0, 1]
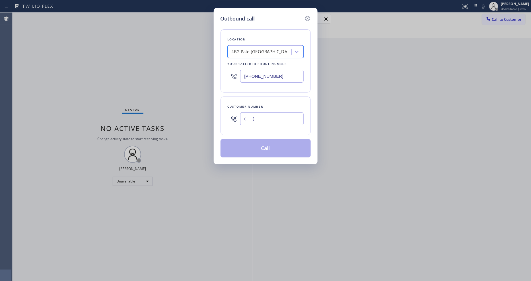
click at [258, 118] on input "(___) ___-____" at bounding box center [271, 118] width 63 height 13
paste input "747) 219-9861"
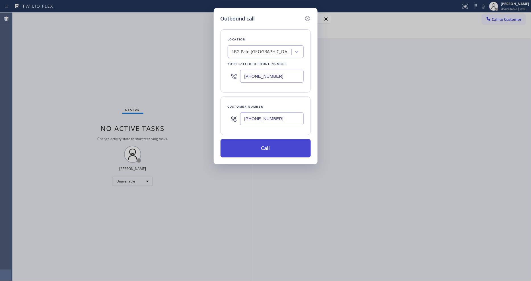
type input "[PHONE_NUMBER]"
click at [249, 146] on button "Call" at bounding box center [265, 148] width 90 height 18
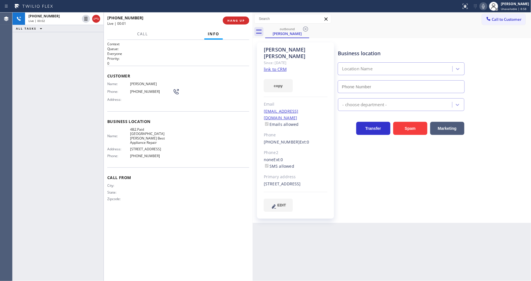
type input "[PHONE_NUMBER]"
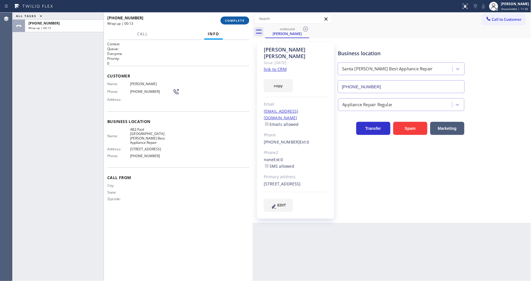
drag, startPoint x: 243, startPoint y: 16, endPoint x: 240, endPoint y: 18, distance: 3.2
click at [242, 16] on div "[PHONE_NUMBER] Wrap up | 00:13 COMPLETE" at bounding box center [178, 20] width 142 height 15
click at [240, 18] on button "COMPLETE" at bounding box center [234, 20] width 29 height 8
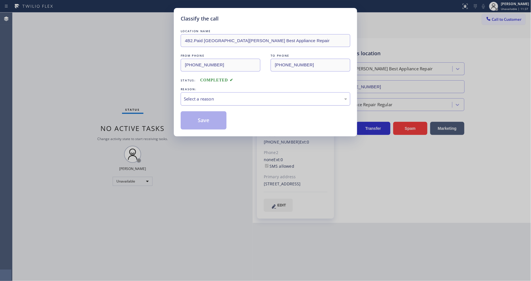
click at [211, 96] on div "Select a reason" at bounding box center [265, 99] width 163 height 7
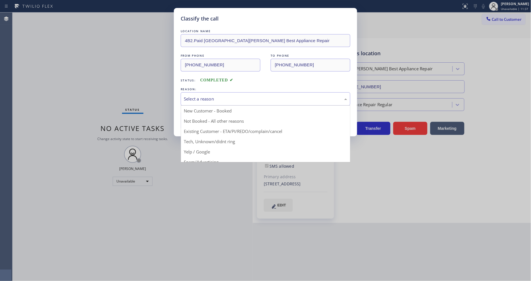
drag, startPoint x: 199, startPoint y: 130, endPoint x: 198, endPoint y: 121, distance: 8.3
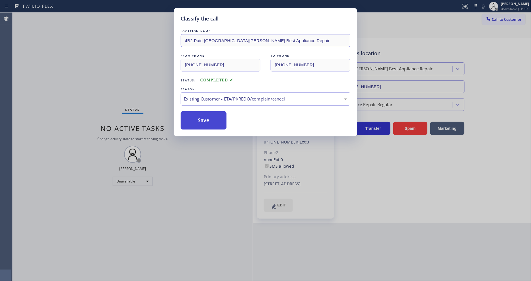
click at [198, 121] on button "Save" at bounding box center [204, 120] width 46 height 18
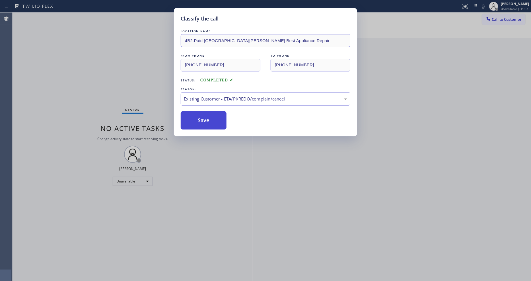
click at [198, 121] on button "Save" at bounding box center [204, 120] width 46 height 18
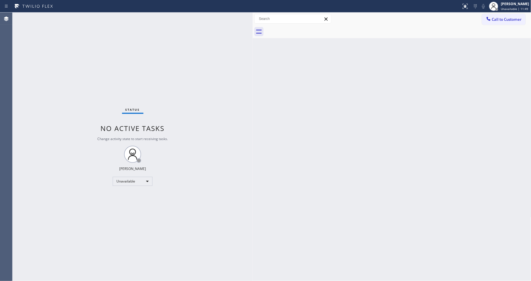
drag, startPoint x: 489, startPoint y: 15, endPoint x: 492, endPoint y: 20, distance: 7.0
click at [490, 15] on button "Call to Customer" at bounding box center [504, 19] width 44 height 11
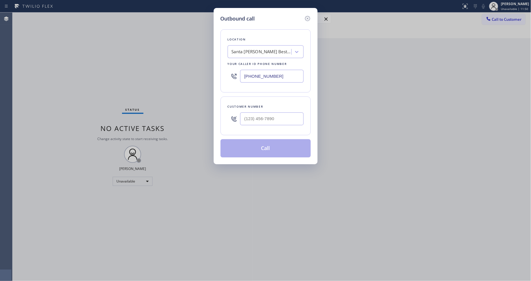
click at [266, 49] on div "Santa [PERSON_NAME] Best Appliance Repair" at bounding box center [262, 52] width 60 height 7
paste input "[PERSON_NAME] Hills Electrician Pros G+"
type input "[PERSON_NAME] Hills Electrician Pros G"
drag, startPoint x: 258, startPoint y: 64, endPoint x: 229, endPoint y: 178, distance: 117.7
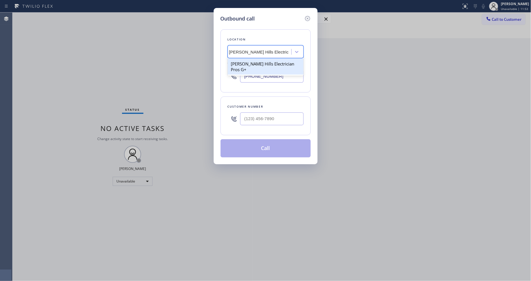
click at [258, 63] on div "[PERSON_NAME] Hills Electrician Pros G+" at bounding box center [266, 67] width 76 height 16
type input "[PHONE_NUMBER]"
click at [261, 119] on input "(___) ___-____" at bounding box center [271, 118] width 63 height 13
paste input "818) 482-1179"
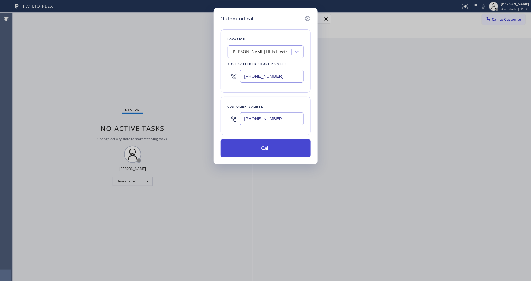
type input "[PHONE_NUMBER]"
click at [256, 148] on button "Call" at bounding box center [265, 148] width 90 height 18
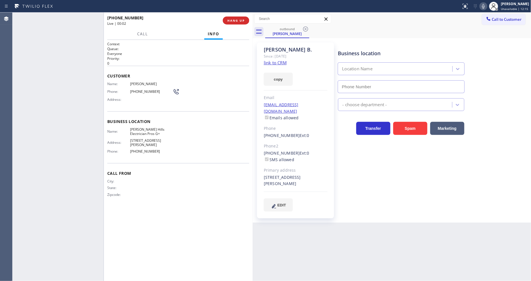
type input "[PHONE_NUMBER]"
click at [368, 185] on div "Business location [PERSON_NAME][GEOGRAPHIC_DATA] Electrician Pros G+ [PHONE_NUM…" at bounding box center [433, 127] width 193 height 166
click at [239, 24] on div "[PHONE_NUMBER] Live | 01:21 HANG UP" at bounding box center [178, 20] width 142 height 15
click at [239, 23] on button "HANG UP" at bounding box center [236, 20] width 26 height 8
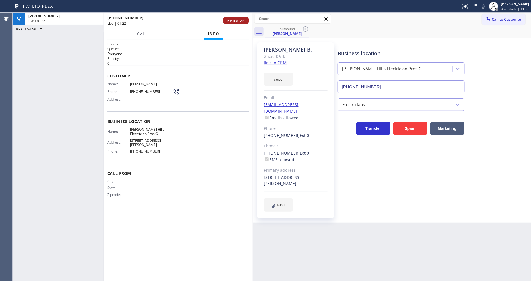
click at [239, 23] on button "HANG UP" at bounding box center [236, 20] width 26 height 8
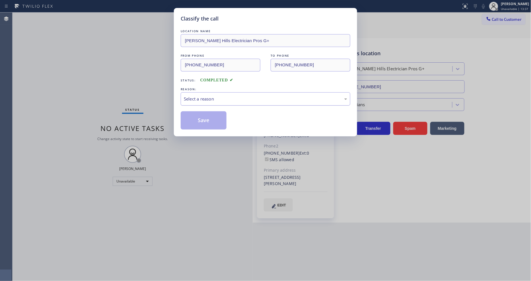
click at [210, 96] on div "Select a reason" at bounding box center [265, 99] width 163 height 7
click at [206, 116] on button "Save" at bounding box center [204, 120] width 46 height 18
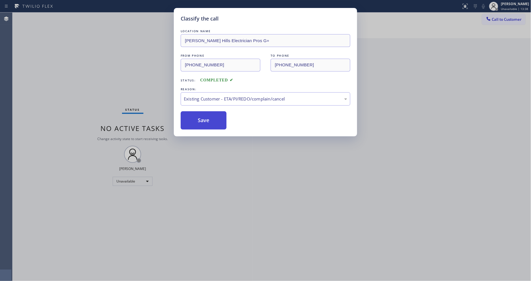
click at [206, 116] on button "Save" at bounding box center [204, 120] width 46 height 18
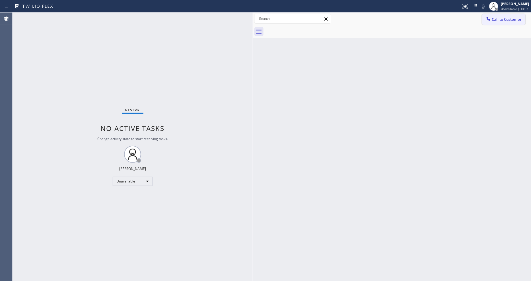
click at [492, 23] on button "Call to Customer" at bounding box center [504, 19] width 44 height 11
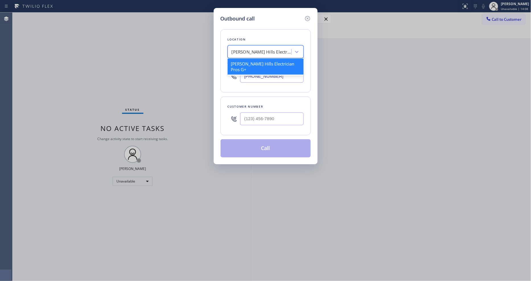
click at [266, 49] on div "[PERSON_NAME] Hills Electrician Pros G+" at bounding box center [262, 52] width 60 height 7
paste input "CoolComfort Solutions"
type input "CoolComfort Solutions"
click at [252, 65] on div "CoolComfort Solutions" at bounding box center [266, 64] width 76 height 10
type input "[PHONE_NUMBER]"
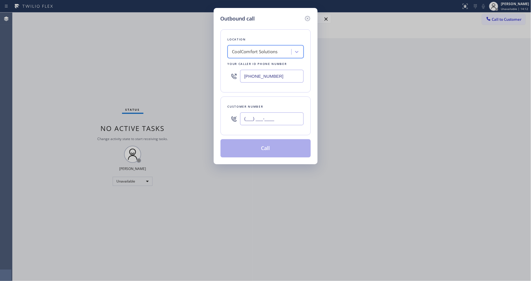
click at [252, 117] on input "(___) ___-____" at bounding box center [271, 118] width 63 height 13
paste input "410) 294-9456"
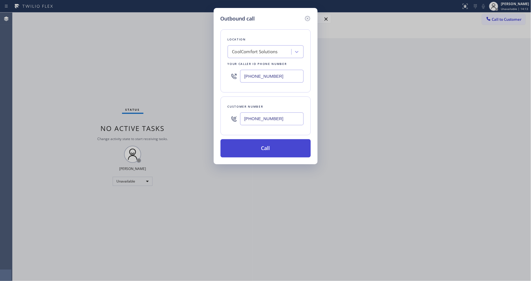
type input "[PHONE_NUMBER]"
click at [250, 148] on button "Call" at bounding box center [265, 148] width 90 height 18
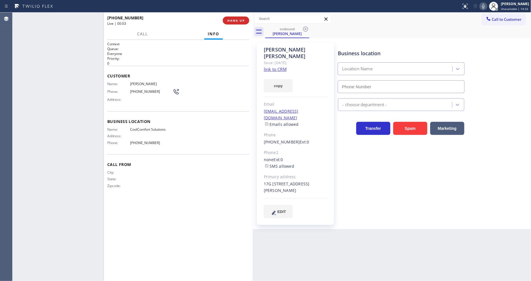
type input "[PHONE_NUMBER]"
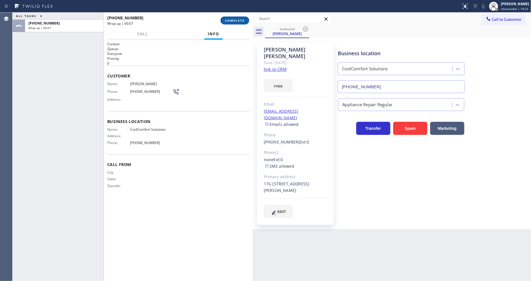
click at [240, 21] on span "COMPLETE" at bounding box center [235, 20] width 20 height 4
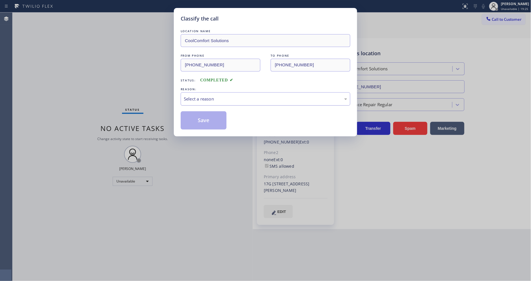
click at [215, 92] on div "Select a reason" at bounding box center [266, 98] width 170 height 13
drag, startPoint x: 204, startPoint y: 132, endPoint x: 203, endPoint y: 119, distance: 13.1
click at [203, 119] on button "Save" at bounding box center [204, 120] width 46 height 18
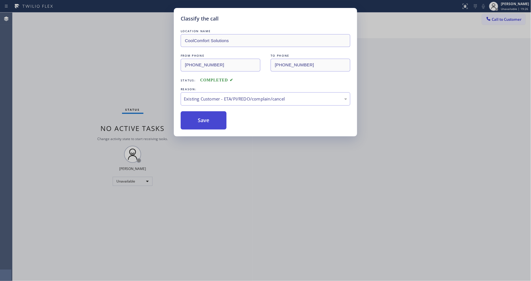
click at [203, 119] on button "Save" at bounding box center [204, 120] width 46 height 18
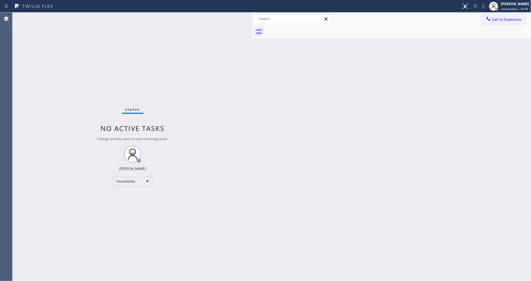
click at [496, 16] on button "Call to Customer" at bounding box center [504, 19] width 44 height 11
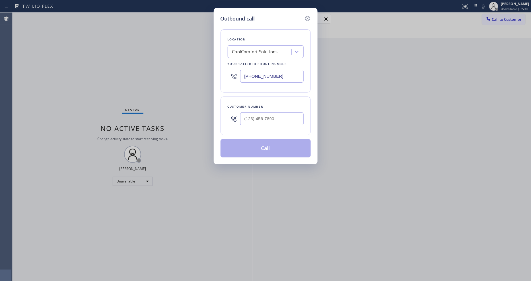
click at [255, 50] on div "CoolComfort Solutions" at bounding box center [255, 52] width 46 height 7
paste input "Expert Viking Appliance Repair (Google Ads, [GEOGRAPHIC_DATA])"
type input "Expert Viking Appliance Repair (Google Ads, [GEOGRAPHIC_DATA])"
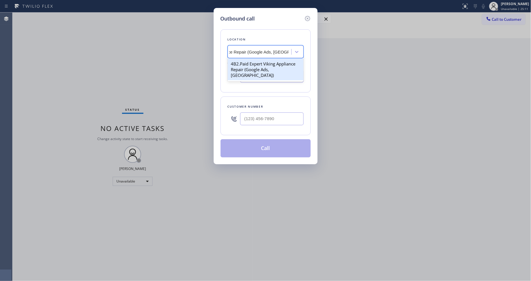
click at [253, 64] on div "4B2.Paid Expert Viking Appliance Repair (Google Ads, [GEOGRAPHIC_DATA])" at bounding box center [266, 70] width 76 height 22
type input "[PHONE_NUMBER]"
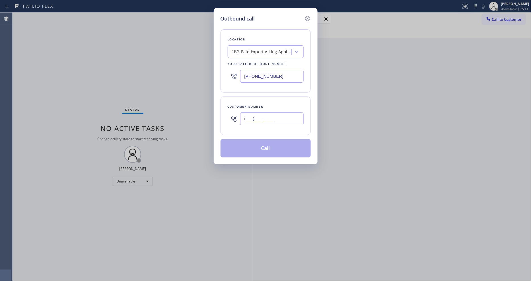
click at [278, 118] on input "(___) ___-____" at bounding box center [271, 118] width 63 height 13
paste input "206) 915-0916"
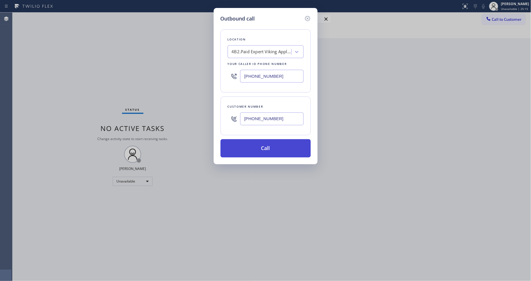
type input "[PHONE_NUMBER]"
click at [262, 146] on button "Call" at bounding box center [265, 148] width 90 height 18
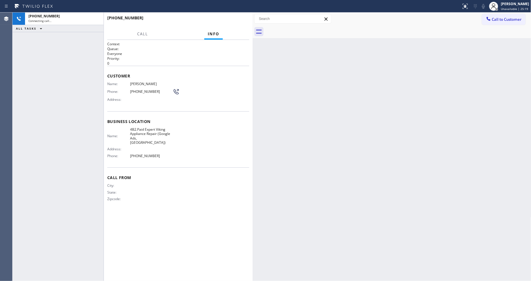
drag, startPoint x: 190, startPoint y: 200, endPoint x: 190, endPoint y: 278, distance: 77.4
click at [190, 199] on div "Call From City: State: Zipcode:" at bounding box center [178, 188] width 142 height 43
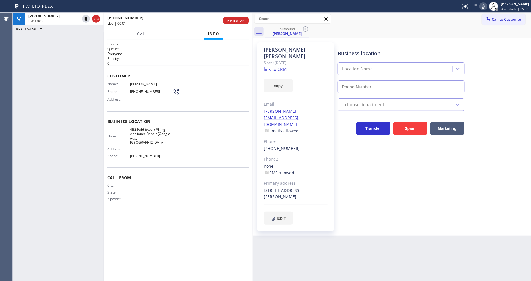
type input "[PHONE_NUMBER]"
click at [368, 194] on div "Business location Expert Viking Appliance Repair (Google Ads, [GEOGRAPHIC_DATA]…" at bounding box center [433, 133] width 193 height 179
click at [242, 23] on button "HANG UP" at bounding box center [236, 20] width 26 height 8
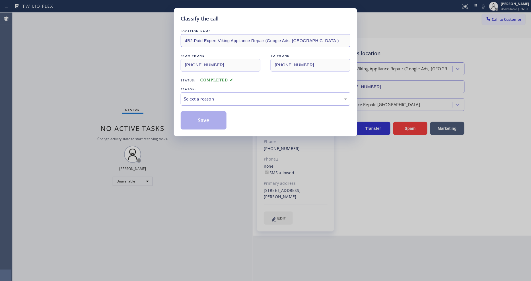
click at [217, 100] on div "Select a reason" at bounding box center [265, 99] width 163 height 7
click at [213, 119] on button "Save" at bounding box center [204, 120] width 46 height 18
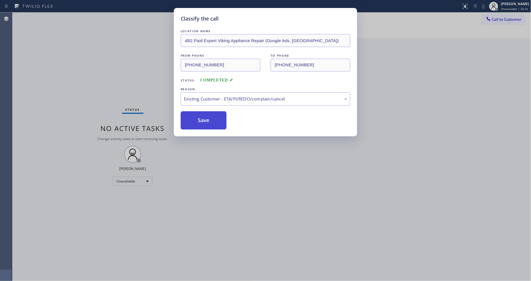
click at [213, 119] on button "Save" at bounding box center [204, 120] width 46 height 18
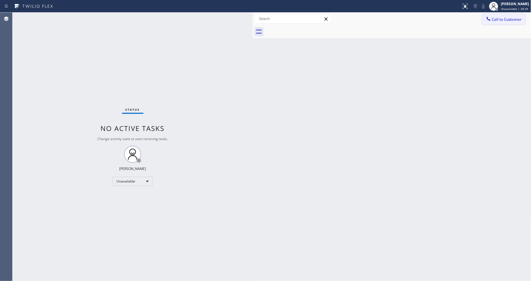
click at [492, 22] on button "Call to Customer" at bounding box center [504, 19] width 44 height 11
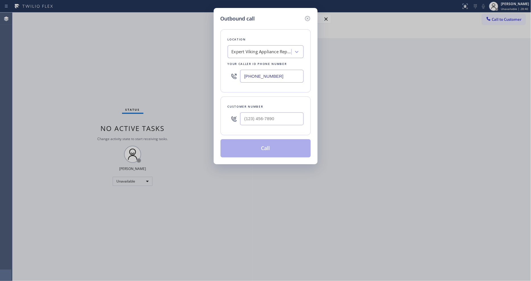
click at [259, 49] on div "Expert Viking Appliance Repair (Google Ads, [GEOGRAPHIC_DATA])" at bounding box center [262, 52] width 60 height 7
paste input "Oasis Plumbers [GEOGRAPHIC_DATA][PERSON_NAME]"
type input "Oasis Plumbers [GEOGRAPHIC_DATA][PERSON_NAME]"
click at [251, 65] on div "Oasis Plumbers [GEOGRAPHIC_DATA][PERSON_NAME]" at bounding box center [266, 70] width 76 height 22
type input "[PHONE_NUMBER]"
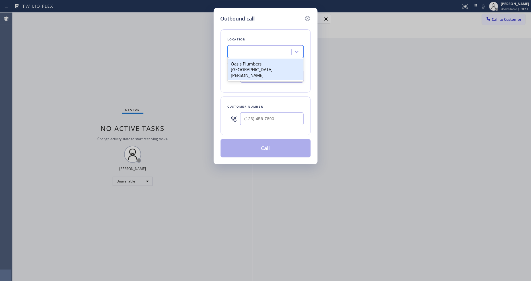
scroll to position [0, 1]
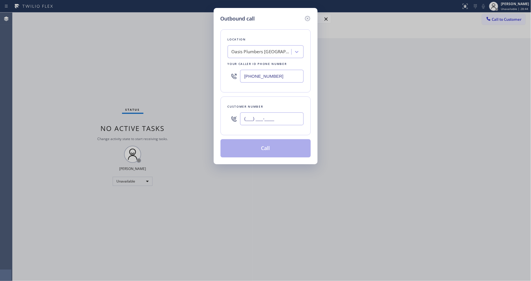
click at [267, 121] on input "(___) ___-____" at bounding box center [271, 118] width 63 height 13
paste input "626) 475-3504"
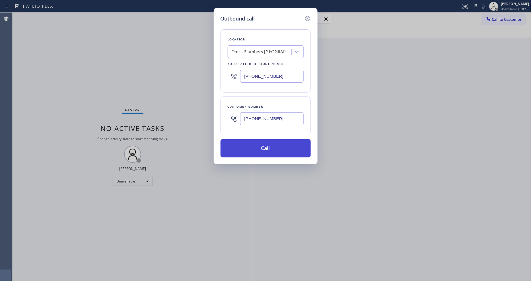
type input "[PHONE_NUMBER]"
click at [257, 146] on button "Call" at bounding box center [265, 148] width 90 height 18
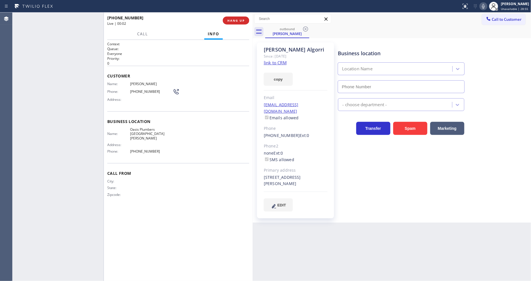
type input "[PHONE_NUMBER]"
click at [238, 21] on span "HANG UP" at bounding box center [235, 20] width 17 height 4
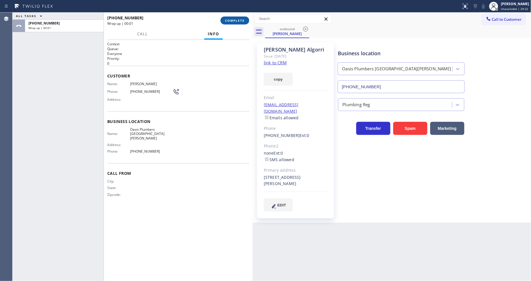
click at [238, 21] on span "COMPLETE" at bounding box center [235, 20] width 20 height 4
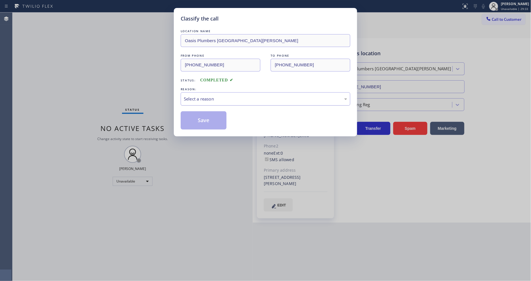
click at [213, 97] on div "Select a reason" at bounding box center [265, 99] width 163 height 7
click at [206, 119] on button "Save" at bounding box center [204, 120] width 46 height 18
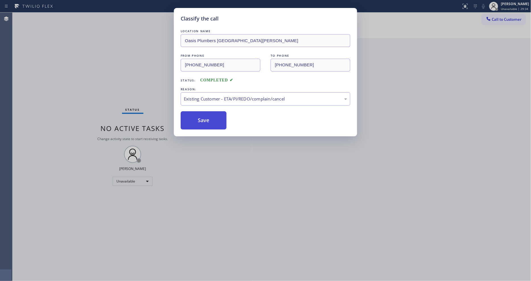
click at [206, 119] on button "Save" at bounding box center [204, 120] width 46 height 18
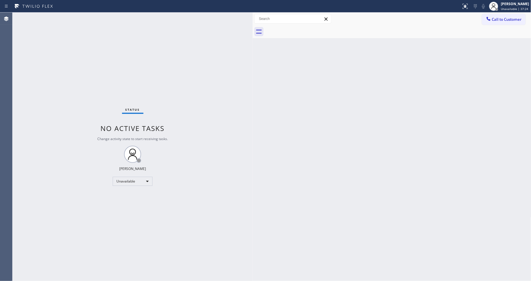
click at [301, 230] on div "Back to Dashboard Change Sender ID Customers Technicians Select a contact Outbo…" at bounding box center [392, 147] width 279 height 268
drag, startPoint x: 492, startPoint y: 22, endPoint x: 325, endPoint y: 62, distance: 171.0
click at [492, 21] on button "Call to Customer" at bounding box center [504, 19] width 44 height 11
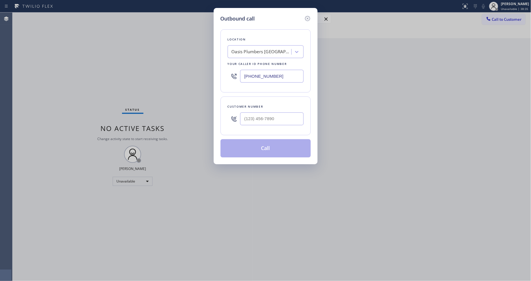
click at [264, 50] on div "Oasis Plumbers [GEOGRAPHIC_DATA][PERSON_NAME]" at bounding box center [262, 52] width 60 height 7
paste input "Subzero Repair Professionals ([GEOGRAPHIC_DATA], Google Ads)"
type input "Subzero Repair Professionals ([GEOGRAPHIC_DATA], Google Ads)"
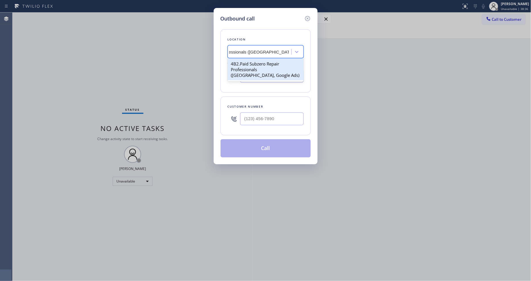
click at [260, 64] on div "4B2.Paid Subzero Repair Professionals ([GEOGRAPHIC_DATA], Google Ads)" at bounding box center [266, 70] width 76 height 22
type input "[PHONE_NUMBER]"
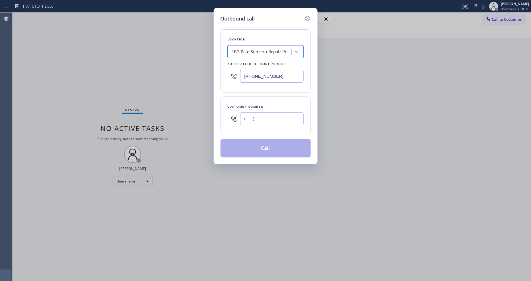
click at [258, 119] on input "(___) ___-____" at bounding box center [271, 118] width 63 height 13
paste input "508) 415-3351"
type input "[PHONE_NUMBER]"
click at [254, 147] on button "Call" at bounding box center [265, 148] width 90 height 18
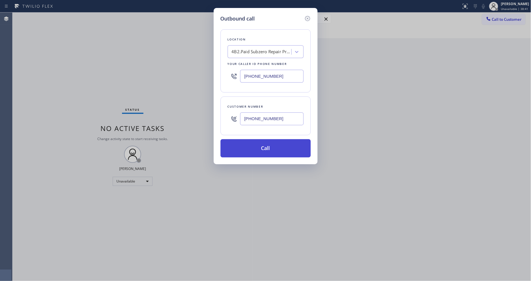
click at [254, 147] on div "Back to Dashboard Change Sender ID Customers Technicians Select a contact Outbo…" at bounding box center [392, 147] width 279 height 268
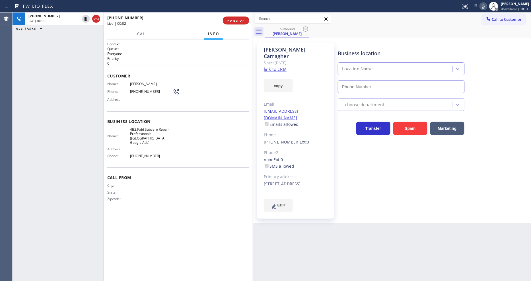
type input "[PHONE_NUMBER]"
click at [236, 21] on span "HANG UP" at bounding box center [235, 20] width 17 height 4
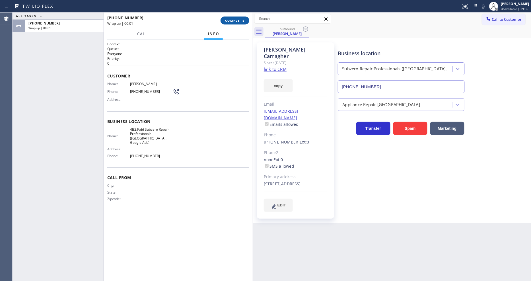
click at [236, 21] on span "COMPLETE" at bounding box center [235, 20] width 20 height 4
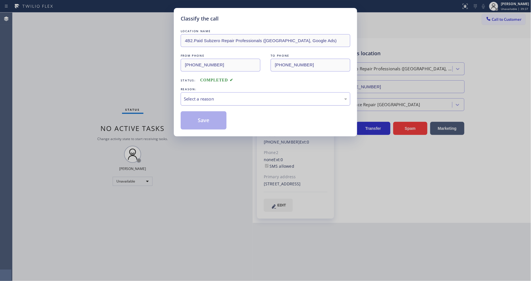
click at [216, 93] on div "Select a reason" at bounding box center [266, 98] width 170 height 13
click at [208, 117] on button "Save" at bounding box center [204, 120] width 46 height 18
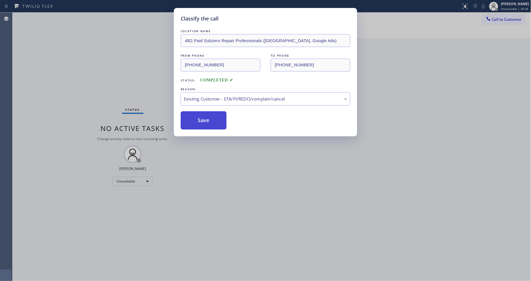
click at [208, 117] on button "Save" at bounding box center [204, 120] width 46 height 18
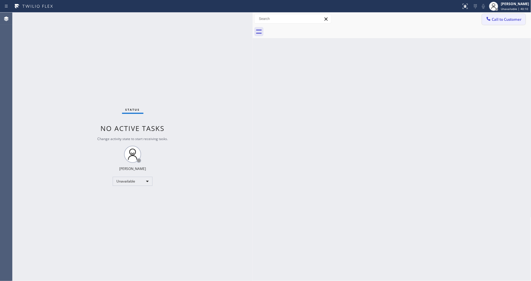
click at [497, 20] on span "Call to Customer" at bounding box center [507, 19] width 30 height 5
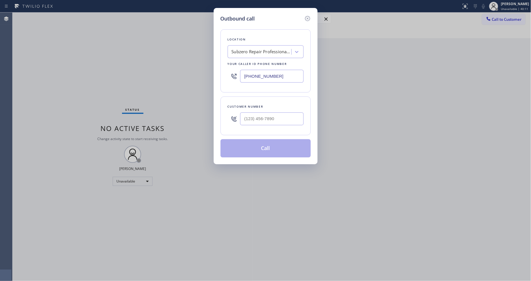
click at [252, 52] on div "Subzero Repair Professionals ([GEOGRAPHIC_DATA], Google Ads)" at bounding box center [262, 52] width 60 height 7
paste input "5 Star Appliance Repair"
type input "5 Star Appliance Repair"
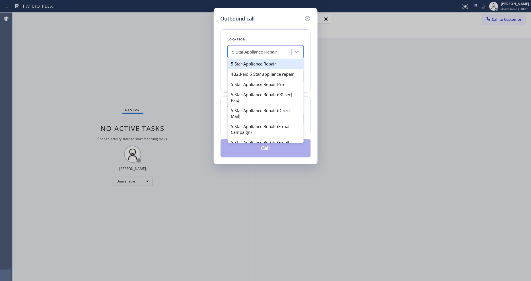
click at [251, 65] on div "5 Star Appliance Repair" at bounding box center [266, 64] width 76 height 10
type input "[PHONE_NUMBER]"
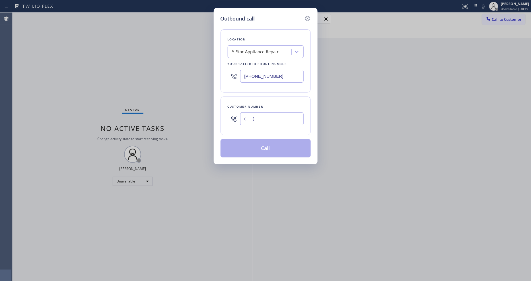
click at [248, 114] on input "(___) ___-____" at bounding box center [271, 118] width 63 height 13
paste input "661) 510-3943"
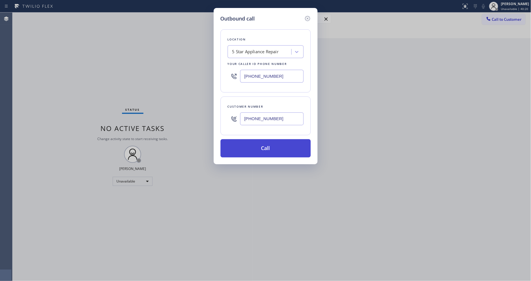
type input "[PHONE_NUMBER]"
click at [243, 148] on button "Call" at bounding box center [265, 148] width 90 height 18
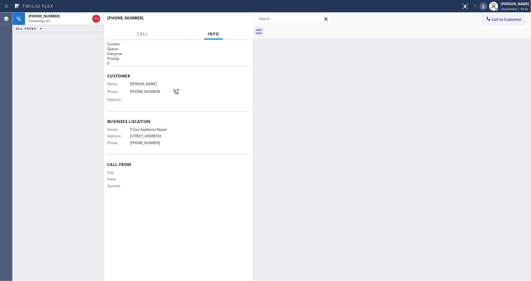
click at [207, 179] on div "City: State: Zipcode:" at bounding box center [178, 180] width 142 height 20
click at [96, 16] on icon at bounding box center [96, 18] width 7 height 7
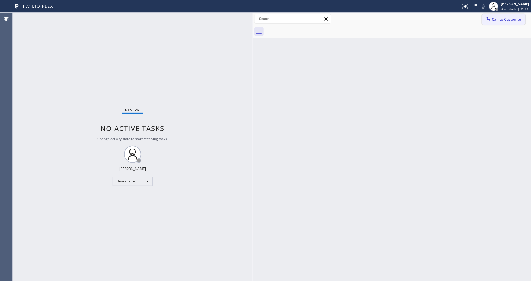
click at [490, 19] on icon at bounding box center [488, 19] width 4 height 4
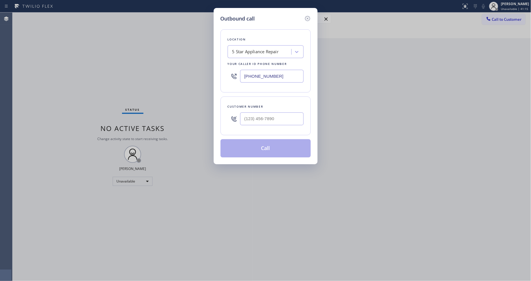
click at [267, 49] on div "5 Star Appliance Repair" at bounding box center [255, 52] width 47 height 7
paste input "HVAC Alliance Experts"
type input "HVAC Alliance Experts"
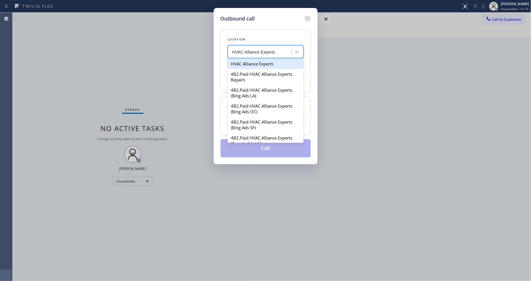
click at [255, 64] on div "HVAC Alliance Experts" at bounding box center [266, 64] width 76 height 10
type input "[PHONE_NUMBER]"
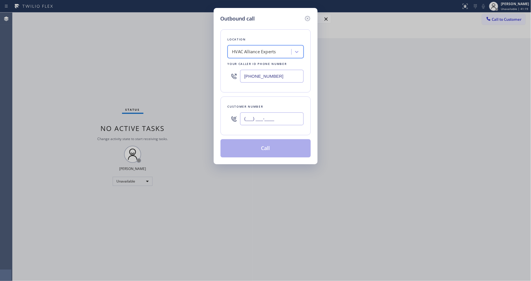
click at [260, 116] on input "(___) ___-____" at bounding box center [271, 118] width 63 height 13
paste input "917) 708-3045"
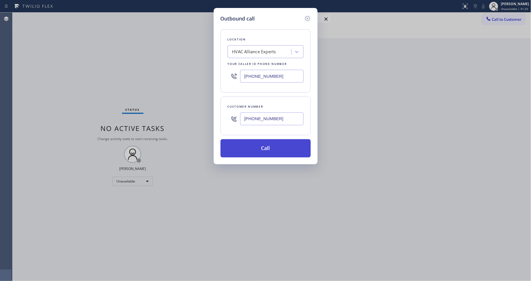
type input "[PHONE_NUMBER]"
click at [250, 147] on button "Call" at bounding box center [265, 148] width 90 height 18
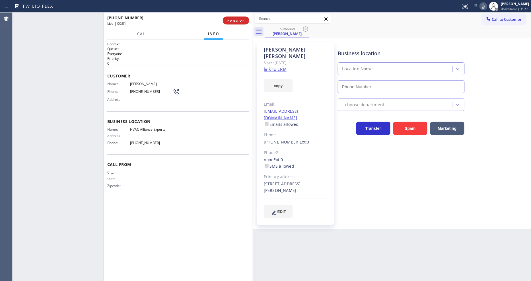
type input "[PHONE_NUMBER]"
click at [242, 18] on span "HANG UP" at bounding box center [235, 20] width 17 height 4
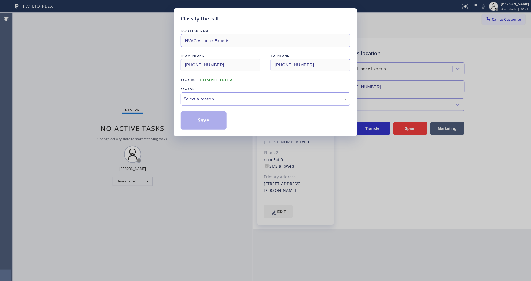
click at [209, 98] on div "Select a reason" at bounding box center [265, 99] width 163 height 7
click at [208, 117] on button "Save" at bounding box center [204, 120] width 46 height 18
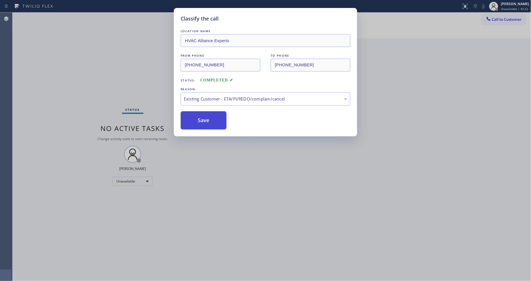
click at [208, 117] on button "Save" at bounding box center [204, 120] width 46 height 18
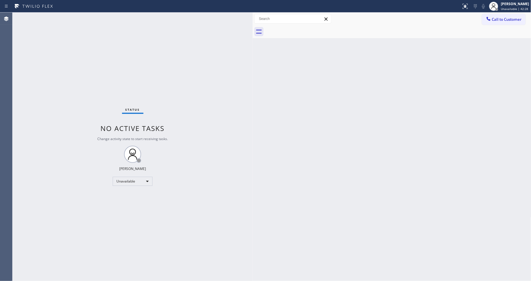
click at [374, 195] on div "Back to Dashboard Change Sender ID Customers Technicians Select a contact Outbo…" at bounding box center [392, 147] width 279 height 268
click at [400, 173] on div "Back to Dashboard Change Sender ID Customers Technicians Select a contact Outbo…" at bounding box center [392, 147] width 279 height 268
click at [511, 25] on div at bounding box center [398, 31] width 266 height 13
click at [523, 21] on button "Call to Customer" at bounding box center [504, 19] width 44 height 11
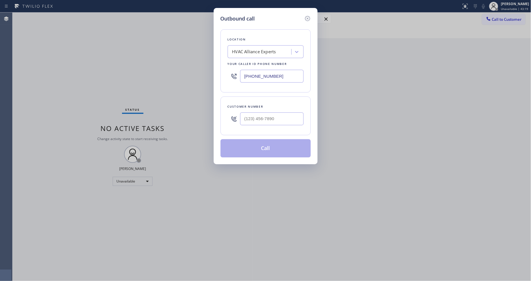
click at [245, 49] on div "HVAC Alliance Experts" at bounding box center [254, 52] width 44 height 7
paste input "Quick Response Appliance"
type input "Quick Response Appliance"
click at [244, 61] on div "Quick Response Appliance" at bounding box center [266, 64] width 76 height 10
type input "[PHONE_NUMBER]"
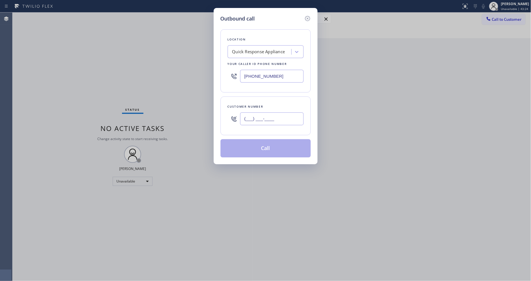
click at [252, 120] on input "(___) ___-____" at bounding box center [271, 118] width 63 height 13
paste input "760) 644-7856"
type input "[PHONE_NUMBER]"
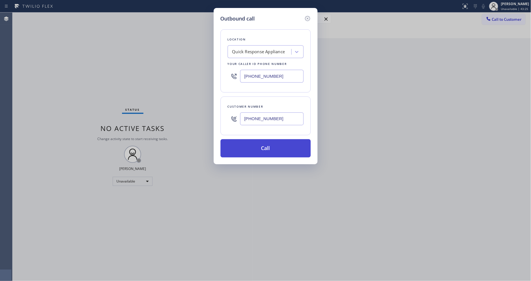
click at [249, 147] on button "Call" at bounding box center [265, 148] width 90 height 18
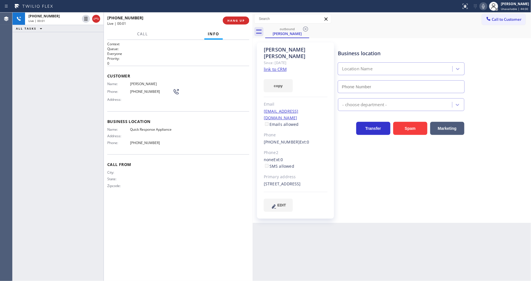
type input "[PHONE_NUMBER]"
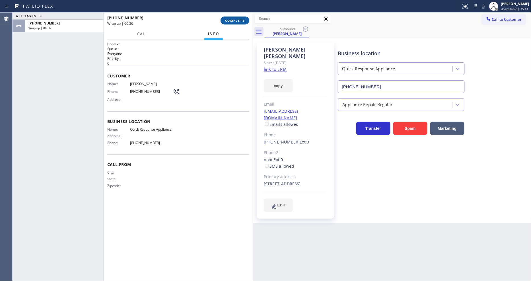
click at [233, 20] on span "COMPLETE" at bounding box center [235, 20] width 20 height 4
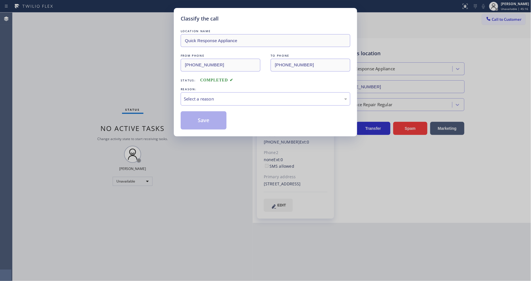
click at [226, 90] on div "REASON:" at bounding box center [266, 89] width 170 height 6
click at [218, 98] on div "Select a reason" at bounding box center [265, 99] width 163 height 7
click at [209, 118] on button "Save" at bounding box center [204, 120] width 46 height 18
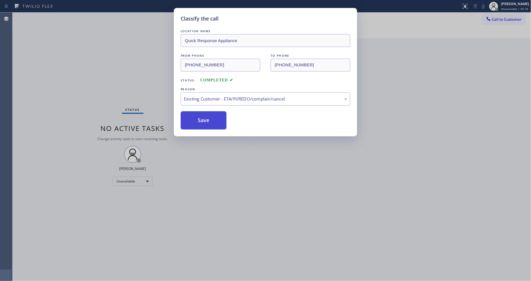
click at [209, 118] on button "Save" at bounding box center [204, 120] width 46 height 18
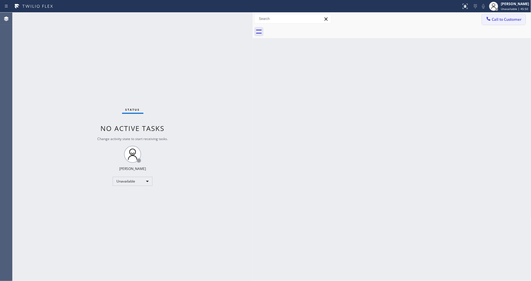
click at [500, 18] on span "Call to Customer" at bounding box center [507, 19] width 30 height 5
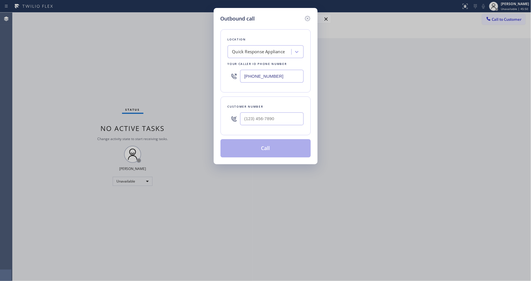
click at [261, 53] on div "Quick Response Appliance" at bounding box center [260, 52] width 62 height 10
paste input "Dr Pro Electric Metuchen(Everything Electric)"
type input "Dr Pro Electric Metuchen(Everything Electric)"
click at [256, 63] on div "Dr Pro Electric Metuchen(Everything Electric)" at bounding box center [266, 67] width 76 height 16
type input "[PHONE_NUMBER]"
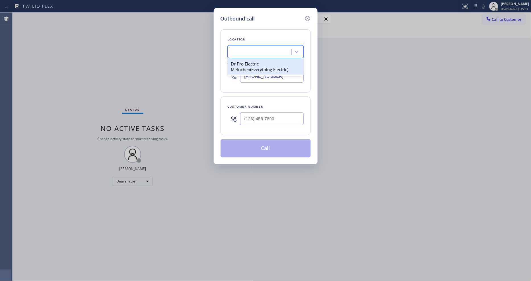
scroll to position [0, 1]
click at [262, 119] on input "(___) ___-____" at bounding box center [271, 118] width 63 height 13
paste input "848) 219-8701"
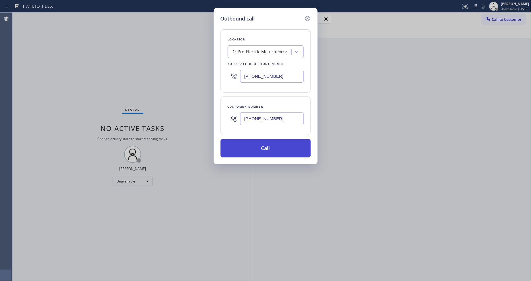
type input "[PHONE_NUMBER]"
click at [255, 149] on button "Call" at bounding box center [265, 148] width 90 height 18
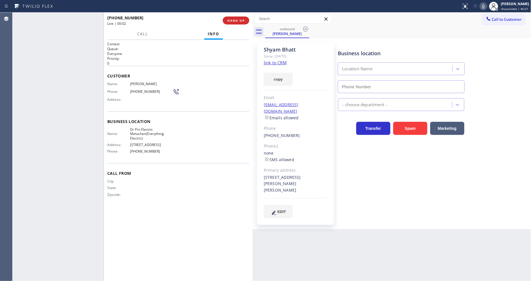
type input "[PHONE_NUMBER]"
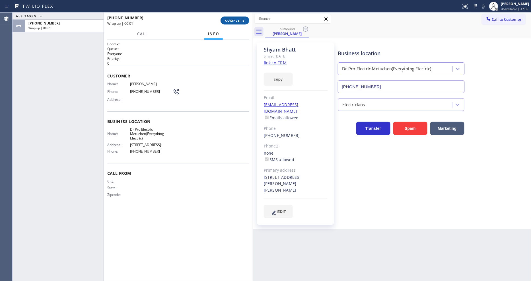
click at [234, 21] on span "COMPLETE" at bounding box center [235, 20] width 20 height 4
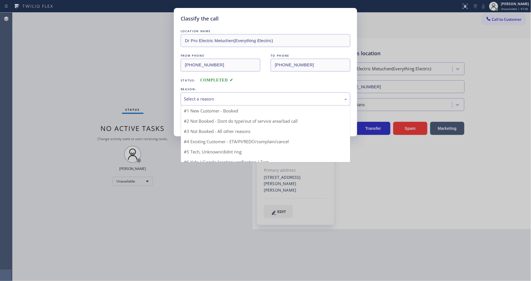
click at [218, 96] on div "Select a reason" at bounding box center [265, 99] width 163 height 7
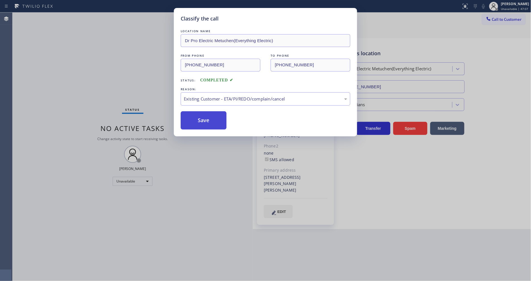
click at [210, 118] on button "Save" at bounding box center [204, 120] width 46 height 18
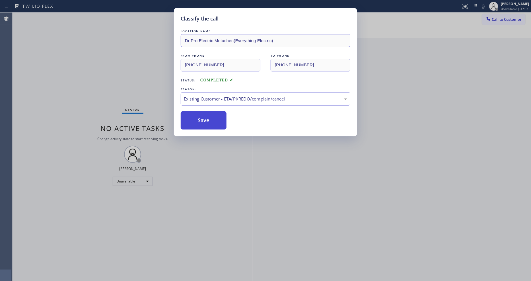
click at [210, 118] on button "Save" at bounding box center [204, 120] width 46 height 18
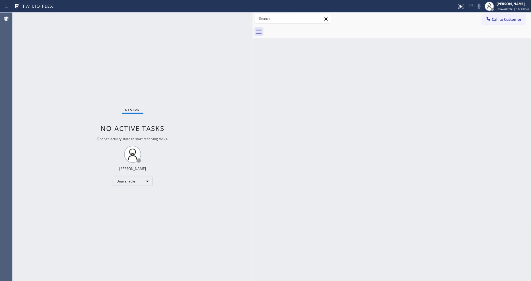
drag, startPoint x: 521, startPoint y: 23, endPoint x: 464, endPoint y: 31, distance: 57.7
click at [521, 21] on button "Call to Customer" at bounding box center [504, 19] width 44 height 11
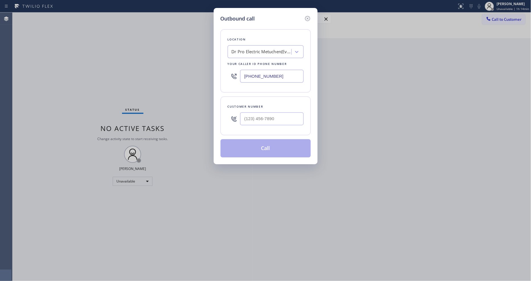
click at [280, 55] on div "Dr Pro Electric Metuchen(Everything Electric)" at bounding box center [260, 52] width 62 height 10
paste input "Oasis Plumbers [GEOGRAPHIC_DATA]"
type input "Oasis Plumbers [GEOGRAPHIC_DATA]"
click at [267, 65] on div "Oasis Plumbers [GEOGRAPHIC_DATA]" at bounding box center [266, 67] width 76 height 16
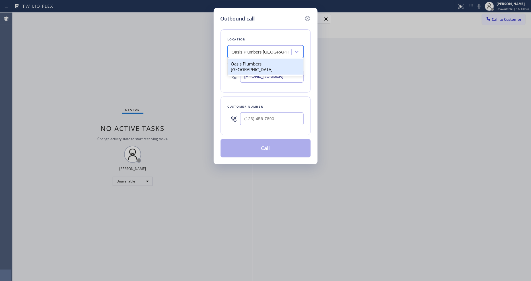
type input "[PHONE_NUMBER]"
click at [255, 118] on input "(___) ___-____" at bounding box center [271, 118] width 63 height 13
paste input "949) 612-5210"
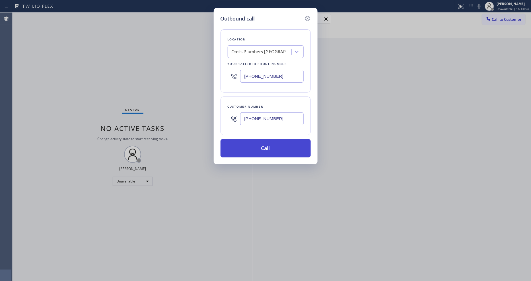
type input "[PHONE_NUMBER]"
click at [244, 152] on button "Call" at bounding box center [265, 148] width 90 height 18
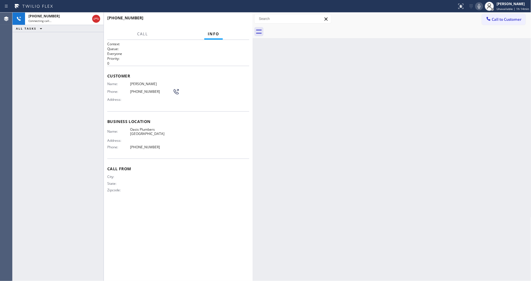
click at [162, 203] on div "Context Queue: Everyone Priority: 0 Customer Name: [PERSON_NAME] Phone: [PHONE_…" at bounding box center [178, 161] width 142 height 238
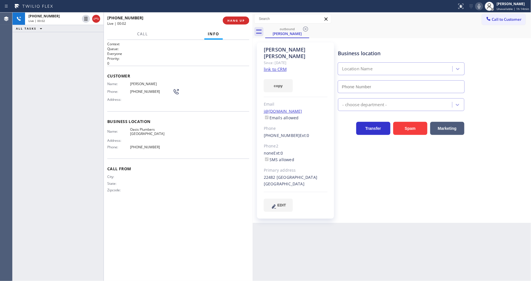
type input "[PHONE_NUMBER]"
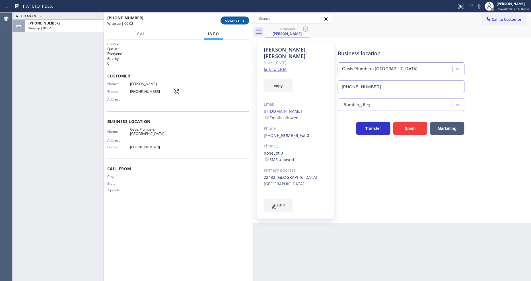
click at [240, 17] on button "COMPLETE" at bounding box center [234, 20] width 29 height 8
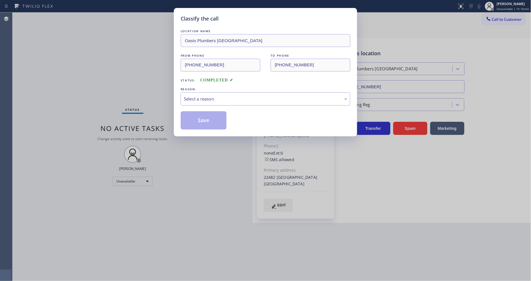
click at [206, 96] on div "Select a reason" at bounding box center [265, 99] width 163 height 7
click at [204, 116] on button "Save" at bounding box center [204, 120] width 46 height 18
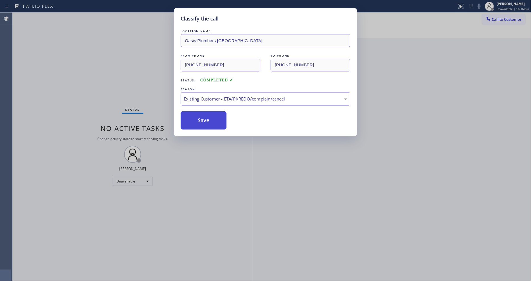
click at [204, 116] on button "Save" at bounding box center [204, 120] width 46 height 18
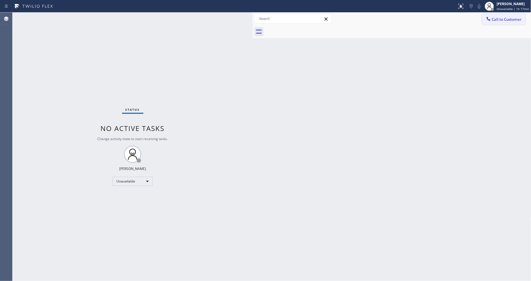
click at [498, 19] on span "Call to Customer" at bounding box center [507, 19] width 30 height 5
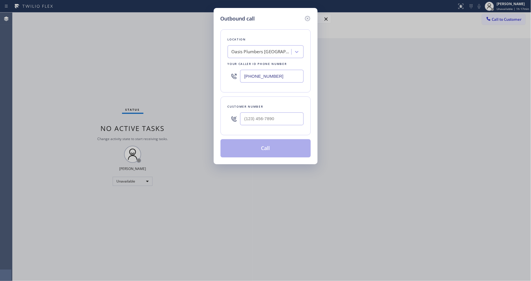
click at [261, 49] on div "Oasis Plumbers [GEOGRAPHIC_DATA]" at bounding box center [262, 52] width 60 height 7
paste input "Electricians Service Team"
type input "Electricians Service Team"
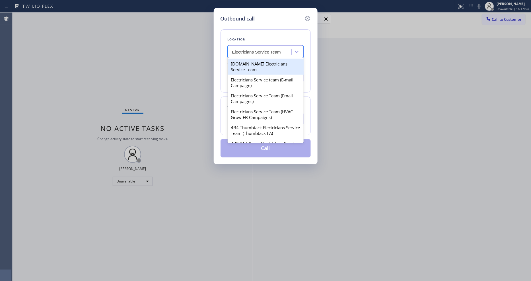
click at [240, 66] on div "[DOMAIN_NAME] Electricians Service Team" at bounding box center [266, 67] width 76 height 16
type input "[PHONE_NUMBER]"
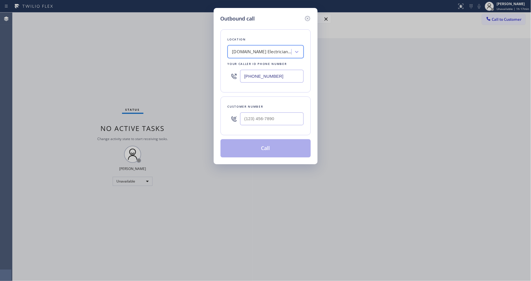
click at [263, 123] on div at bounding box center [271, 119] width 63 height 18
click at [263, 119] on input "(___) ___-____" at bounding box center [271, 118] width 63 height 13
paste input "310) 804-9520"
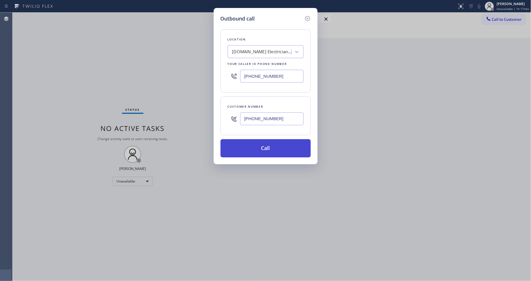
type input "[PHONE_NUMBER]"
click at [249, 148] on button "Call" at bounding box center [265, 148] width 90 height 18
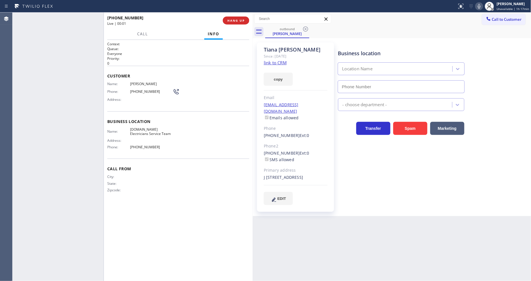
type input "[PHONE_NUMBER]"
click at [243, 17] on button "HANG UP" at bounding box center [236, 20] width 26 height 8
click at [240, 19] on span "HANG UP" at bounding box center [235, 20] width 17 height 4
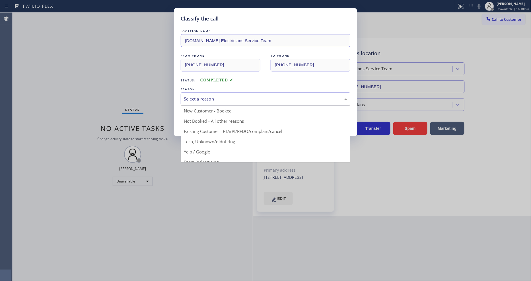
click at [208, 101] on div "Select a reason" at bounding box center [266, 98] width 170 height 13
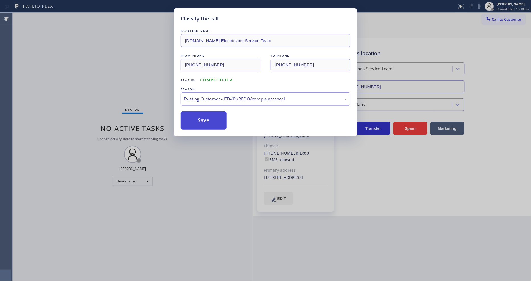
click at [209, 117] on button "Save" at bounding box center [204, 120] width 46 height 18
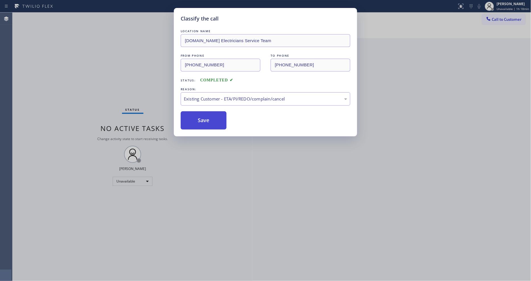
click at [209, 117] on button "Save" at bounding box center [204, 120] width 46 height 18
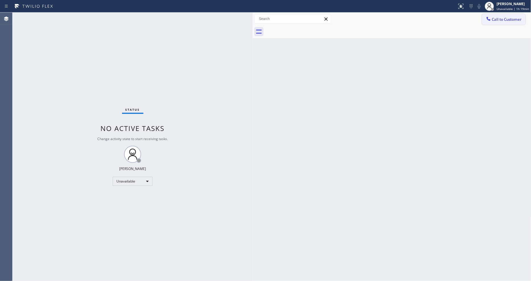
click at [494, 20] on span "Call to Customer" at bounding box center [507, 19] width 30 height 5
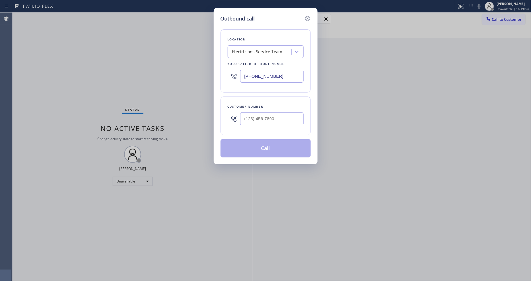
click at [246, 53] on div "Electricians Service Team" at bounding box center [260, 52] width 62 height 10
paste input "[GEOGRAPHIC_DATA] Appliance Repair"
type input "[GEOGRAPHIC_DATA] Appliance Repair"
click at [256, 61] on div "[GEOGRAPHIC_DATA] Appliance Repair" at bounding box center [266, 67] width 76 height 16
type input "[PHONE_NUMBER]"
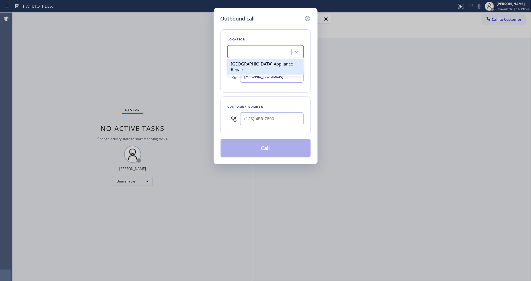
scroll to position [0, 1]
click at [254, 115] on input "(___) ___-____" at bounding box center [271, 118] width 63 height 13
paste input "312) 662-9802"
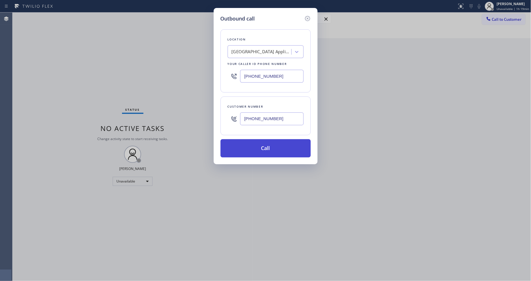
click at [251, 152] on button "Call" at bounding box center [265, 148] width 90 height 18
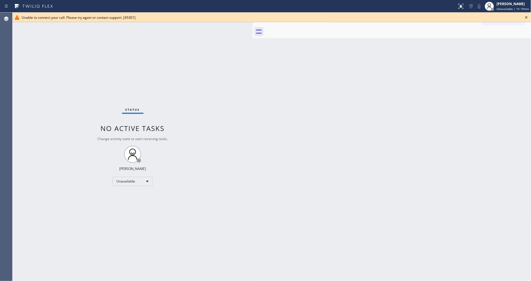
click at [527, 16] on icon at bounding box center [526, 17] width 7 height 7
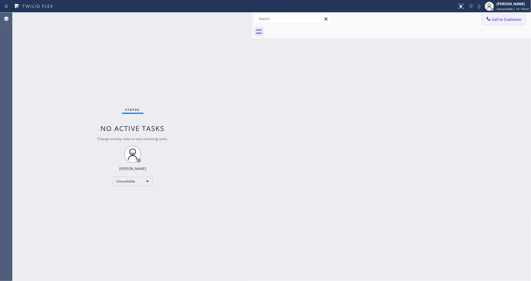
click at [503, 18] on span "Call to Customer" at bounding box center [507, 19] width 30 height 5
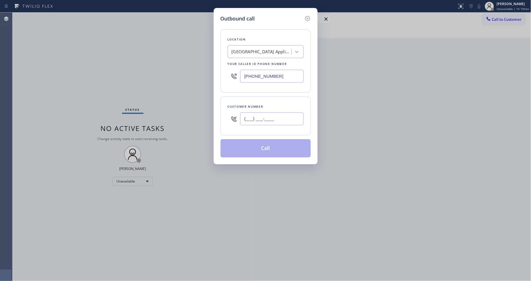
click at [265, 118] on input "(___) ___-____" at bounding box center [271, 118] width 63 height 13
paste input "312) 662-9802"
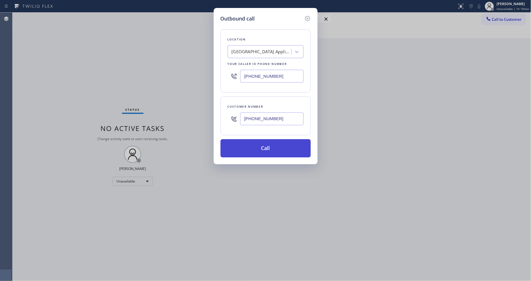
type input "[PHONE_NUMBER]"
click at [254, 145] on button "Call" at bounding box center [265, 148] width 90 height 18
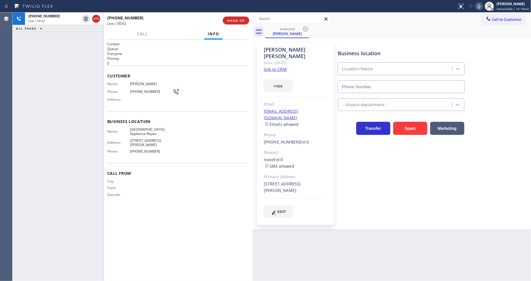
type input "[PHONE_NUMBER]"
click at [347, 184] on div "Business location [GEOGRAPHIC_DATA] Appliance Repair [PHONE_NUMBER] Appliance R…" at bounding box center [433, 130] width 193 height 172
click at [317, 108] on div "[EMAIL_ADDRESS][DOMAIN_NAME] Emails allowed" at bounding box center [296, 118] width 64 height 20
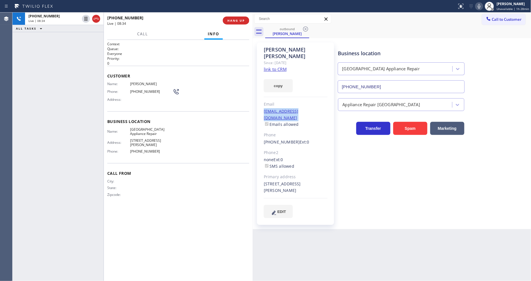
copy link "[EMAIL_ADDRESS][DOMAIN_NAME]"
click at [145, 90] on span "[PHONE_NUMBER]" at bounding box center [151, 91] width 43 height 4
copy div "[PHONE_NUMBER]"
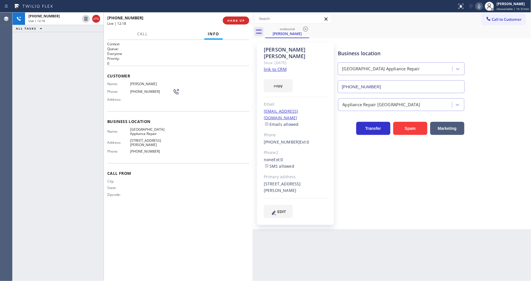
click at [134, 84] on div "Name: [PERSON_NAME] Phone: [PHONE_NUMBER] Address:" at bounding box center [143, 93] width 72 height 22
click at [135, 84] on div "Name: [PERSON_NAME] Phone: [PHONE_NUMBER] Address:" at bounding box center [143, 93] width 72 height 22
copy span "[PERSON_NAME]"
click at [242, 20] on span "HANG UP" at bounding box center [235, 20] width 17 height 4
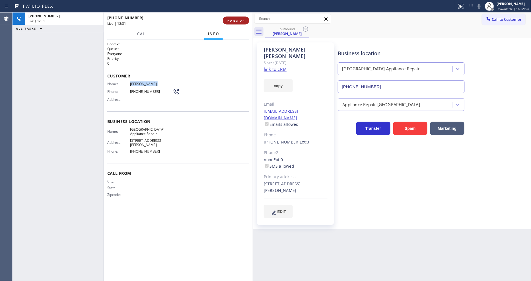
click at [241, 20] on span "HANG UP" at bounding box center [235, 20] width 17 height 4
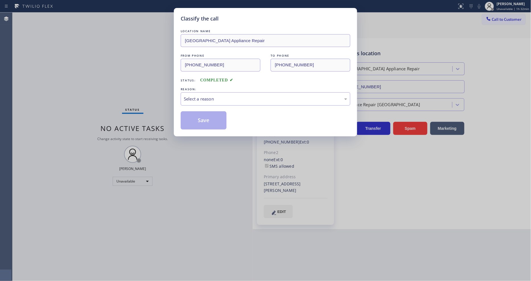
click at [201, 96] on div "Select a reason" at bounding box center [265, 99] width 163 height 7
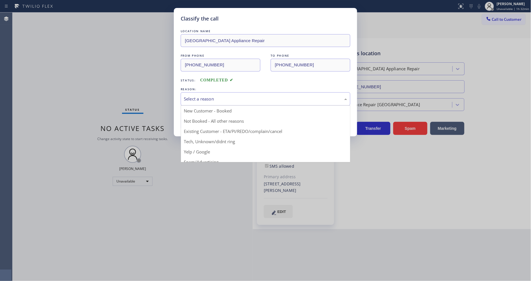
drag, startPoint x: 198, startPoint y: 131, endPoint x: 200, endPoint y: 122, distance: 9.8
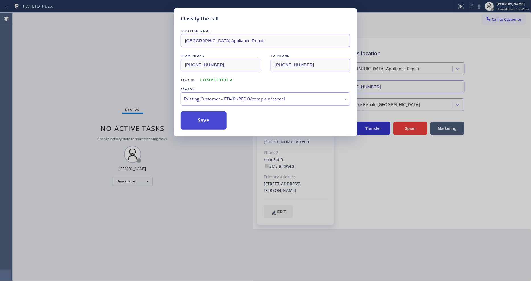
click at [200, 122] on button "Save" at bounding box center [204, 120] width 46 height 18
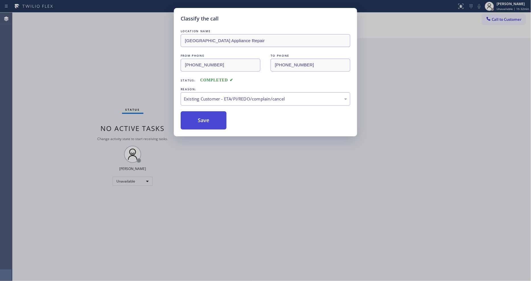
click at [200, 122] on button "Save" at bounding box center [204, 120] width 46 height 18
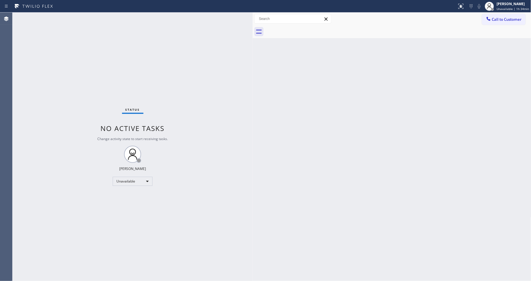
click at [110, 69] on div "Status No active tasks Change activity state to start receiving tasks. [PERSON_…" at bounding box center [133, 147] width 240 height 268
click at [122, 93] on div "Status No active tasks Change activity state to start receiving tasks. [PERSON_…" at bounding box center [133, 147] width 240 height 268
click at [513, 19] on span "Call to Customer" at bounding box center [507, 19] width 30 height 5
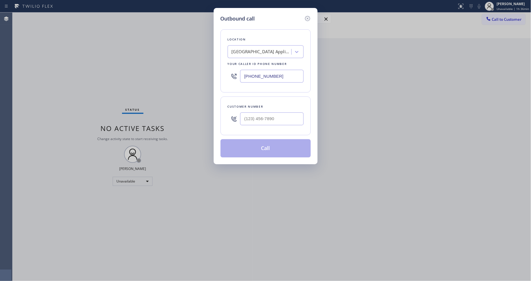
click at [278, 50] on div "[GEOGRAPHIC_DATA] Appliance Repair" at bounding box center [262, 52] width 60 height 7
paste input "Los Angeles Air Conditioning Companies"
type input "Los Angeles Air Conditioning Companies"
click at [260, 63] on div "Los Angeles Air Conditioning Companies" at bounding box center [266, 67] width 76 height 16
type input "[PHONE_NUMBER]"
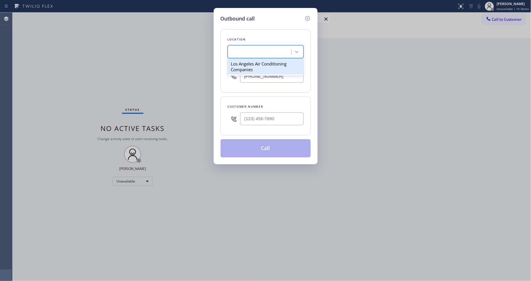
scroll to position [0, 1]
click at [251, 121] on input "(___) ___-____" at bounding box center [271, 118] width 63 height 13
paste input "818) 808-5656"
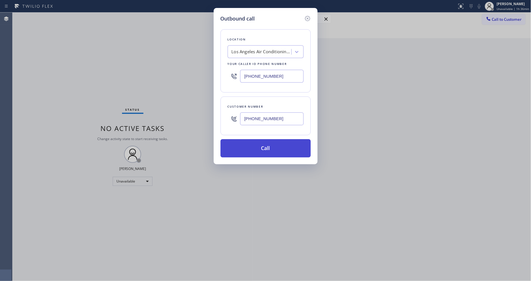
type input "[PHONE_NUMBER]"
click at [244, 147] on button "Call" at bounding box center [265, 148] width 90 height 18
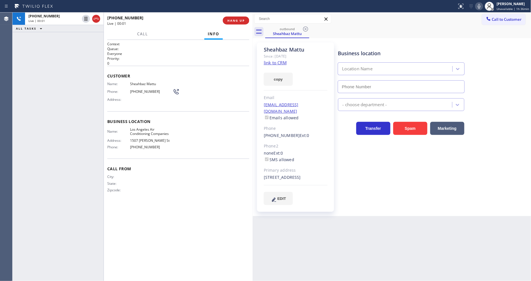
type input "[PHONE_NUMBER]"
click at [381, 177] on div "Business location [GEOGRAPHIC_DATA] Air Conditioning Companies [PHONE_NUMBER] H…" at bounding box center [433, 123] width 193 height 159
click at [231, 119] on span "Business location" at bounding box center [178, 121] width 142 height 5
click at [236, 19] on span "HANG UP" at bounding box center [235, 20] width 17 height 4
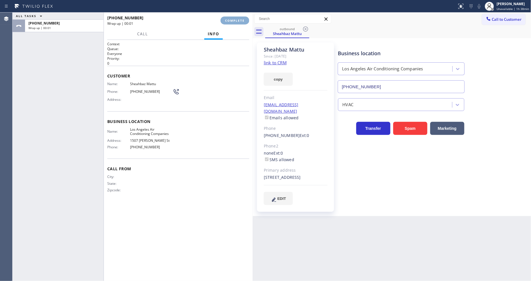
click at [236, 21] on span "COMPLETE" at bounding box center [235, 20] width 20 height 4
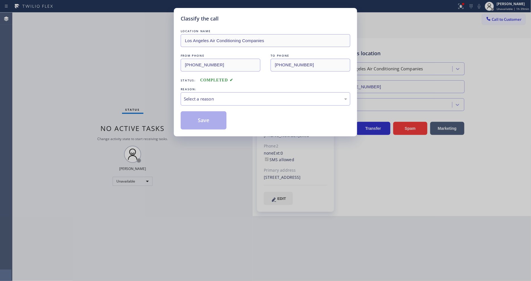
click at [232, 24] on div "LOCATION NAME Los Angeles Air Conditioning Companies FROM PHONE [PHONE_NUMBER] …" at bounding box center [266, 75] width 170 height 107
click at [219, 99] on div "Select a reason" at bounding box center [265, 99] width 163 height 7
drag, startPoint x: 212, startPoint y: 131, endPoint x: 205, endPoint y: 115, distance: 18.1
click at [205, 115] on button "Save" at bounding box center [204, 120] width 46 height 18
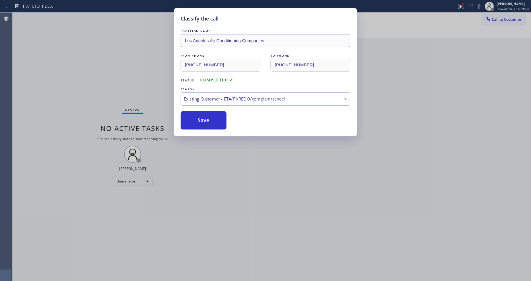
drag, startPoint x: 205, startPoint y: 115, endPoint x: 169, endPoint y: 24, distance: 97.5
click at [205, 112] on button "Save" at bounding box center [204, 120] width 46 height 18
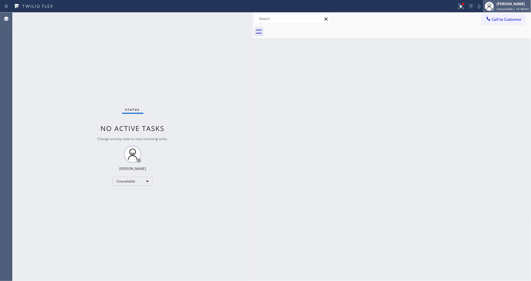
click at [498, 5] on div "[PERSON_NAME]" at bounding box center [513, 3] width 32 height 5
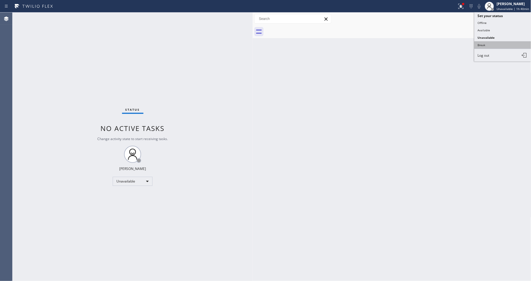
click at [491, 45] on button "Break" at bounding box center [502, 44] width 57 height 7
